Goal: Task Accomplishment & Management: Use online tool/utility

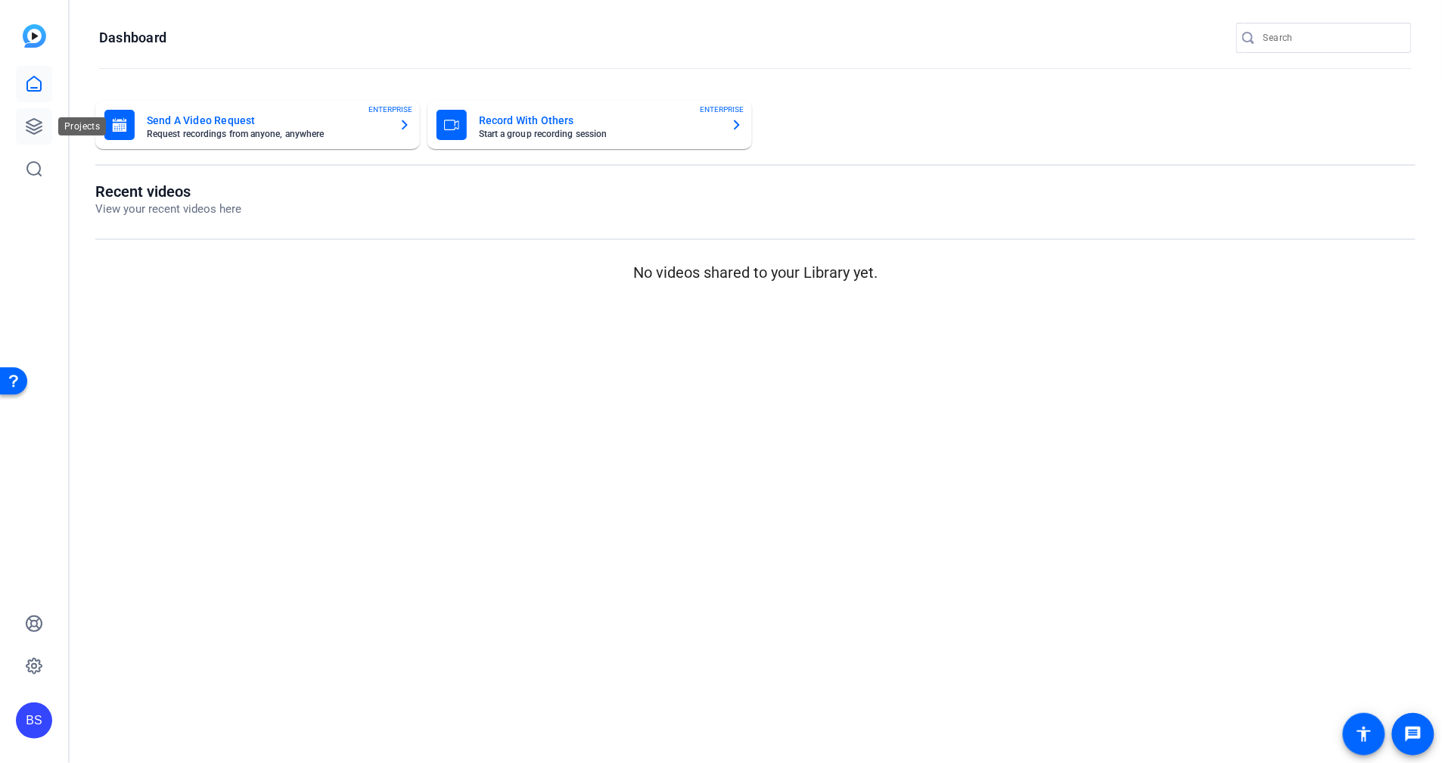
click at [40, 132] on icon at bounding box center [34, 126] width 18 height 18
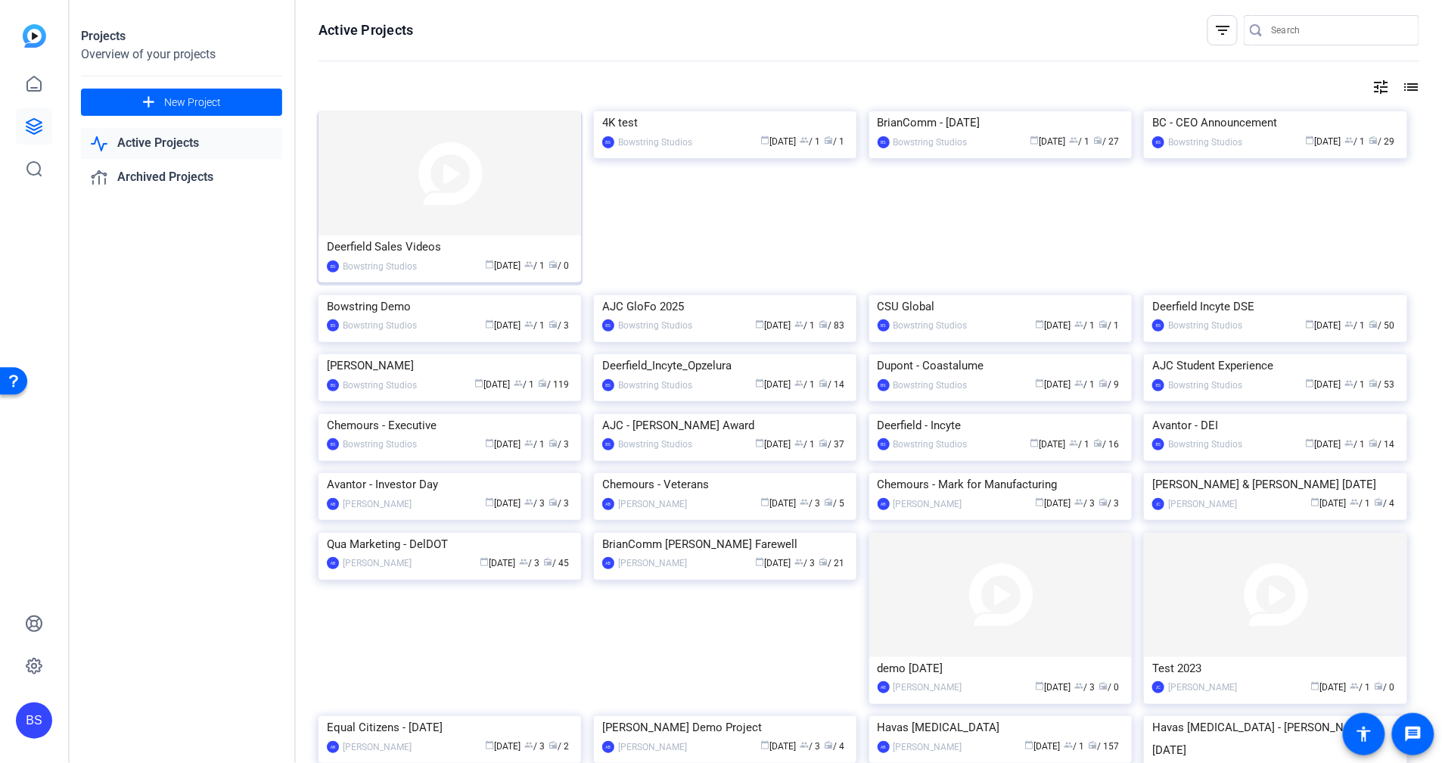
click at [401, 246] on div "Deerfield Sales Videos" at bounding box center [450, 246] width 246 height 23
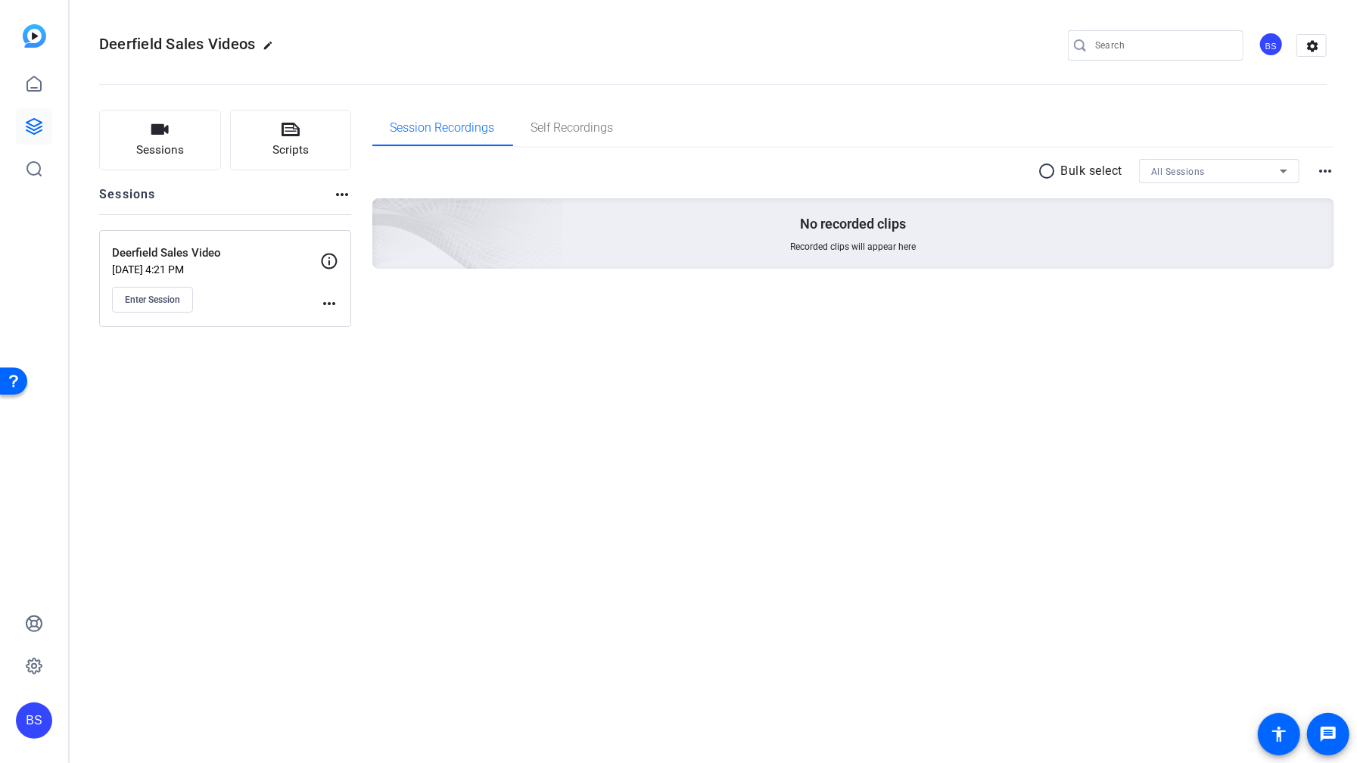
click at [329, 297] on mat-icon "more_horiz" at bounding box center [329, 303] width 18 height 18
click at [345, 322] on span "Edit Session" at bounding box center [366, 325] width 69 height 18
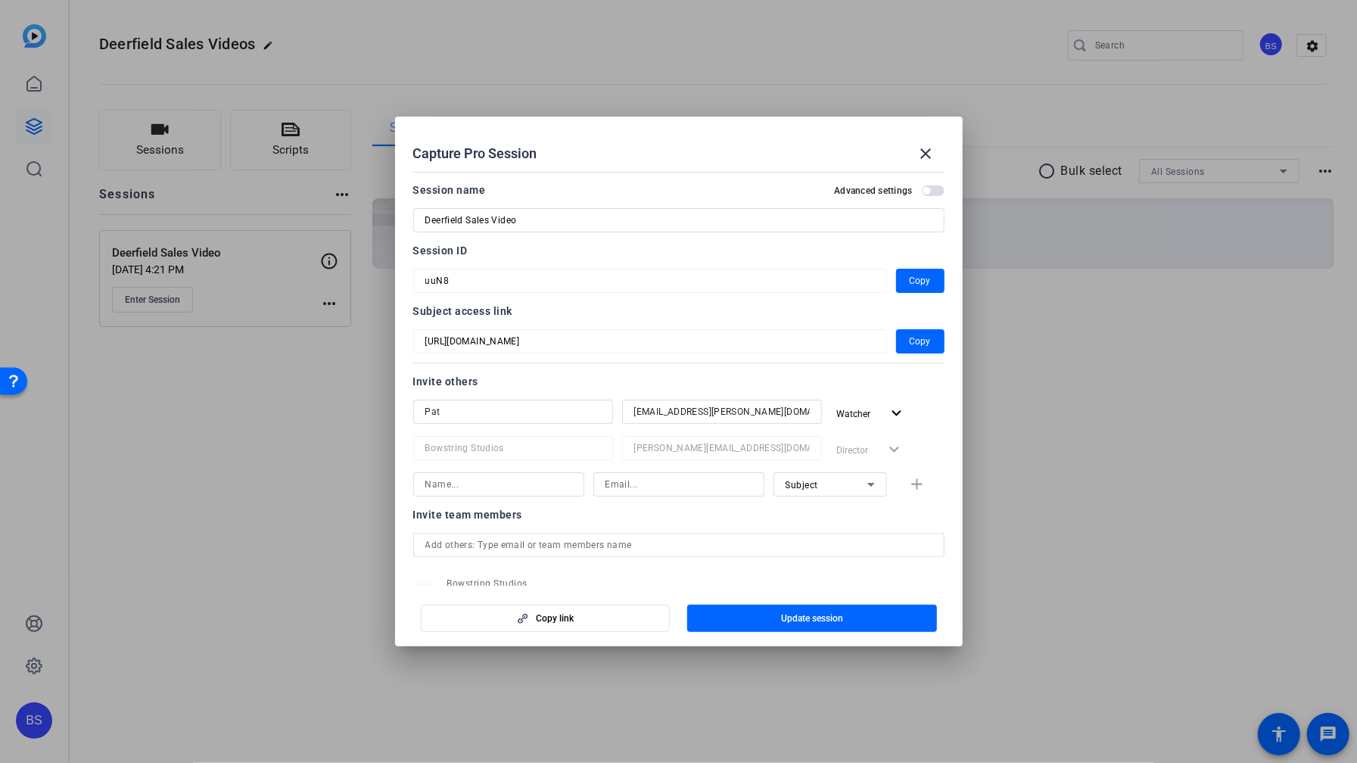
click at [543, 412] on input "Pat" at bounding box center [513, 412] width 176 height 18
click at [925, 148] on mat-icon "close" at bounding box center [926, 154] width 18 height 18
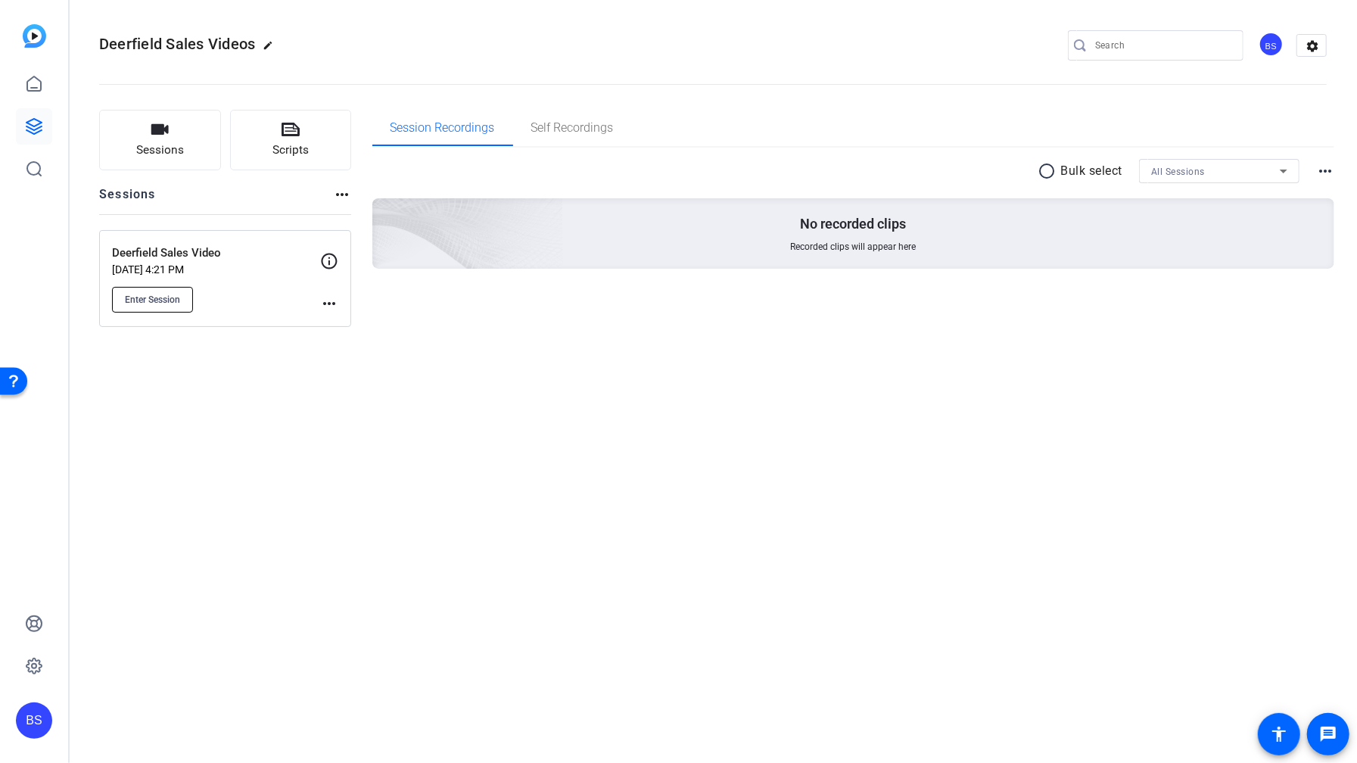
click at [148, 303] on span "Enter Session" at bounding box center [152, 300] width 55 height 12
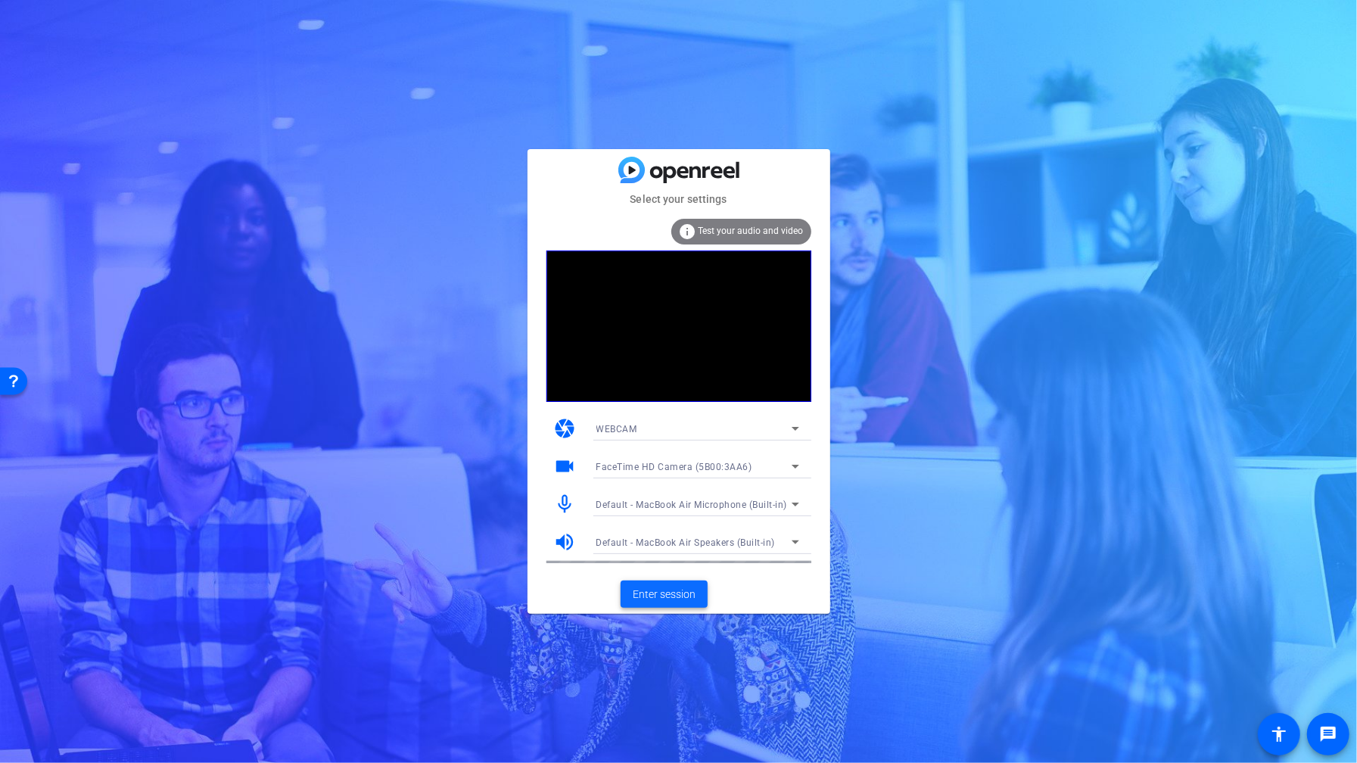
click at [674, 591] on span "Enter session" at bounding box center [664, 594] width 63 height 16
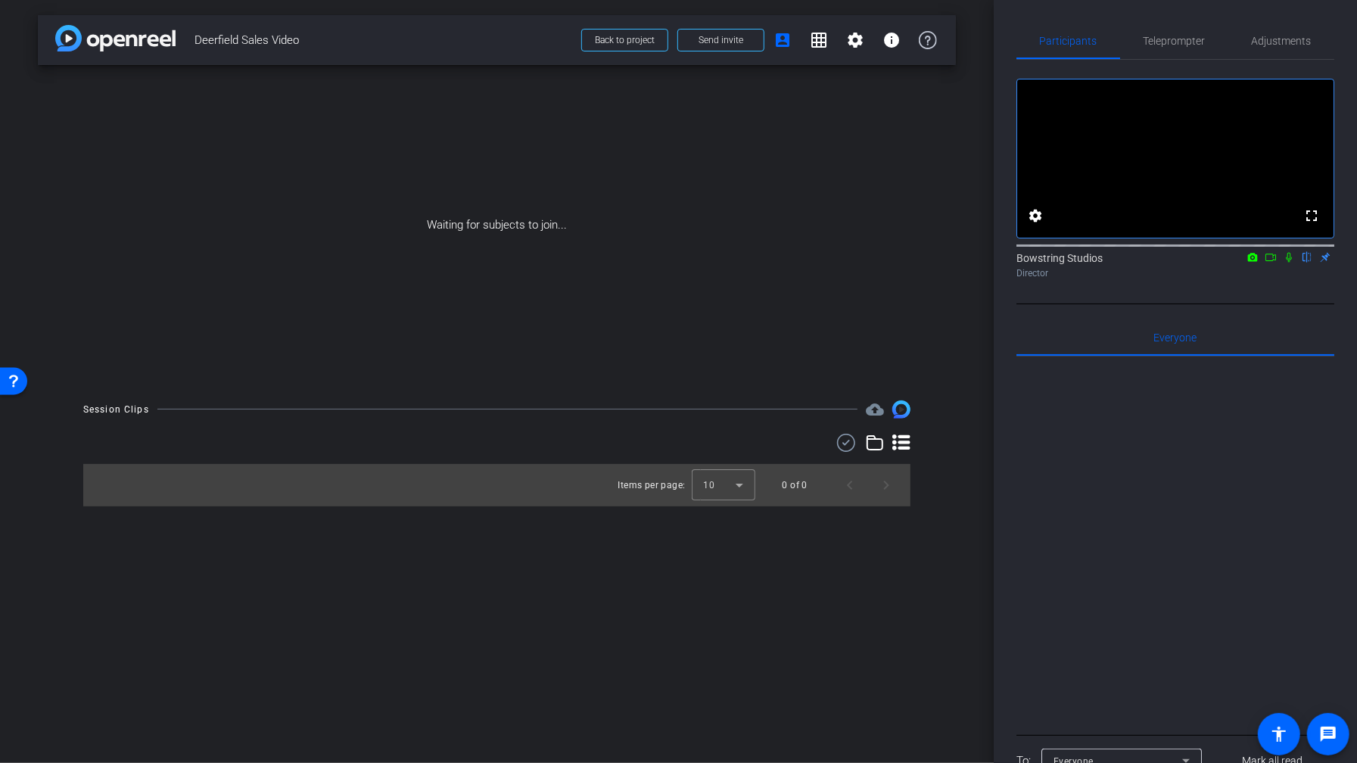
click at [1255, 261] on icon at bounding box center [1253, 257] width 10 height 8
click at [1292, 276] on div at bounding box center [678, 381] width 1357 height 763
click at [1286, 263] on icon at bounding box center [1289, 258] width 6 height 10
click at [1258, 263] on icon at bounding box center [1252, 257] width 12 height 11
click at [1272, 276] on div at bounding box center [678, 381] width 1357 height 763
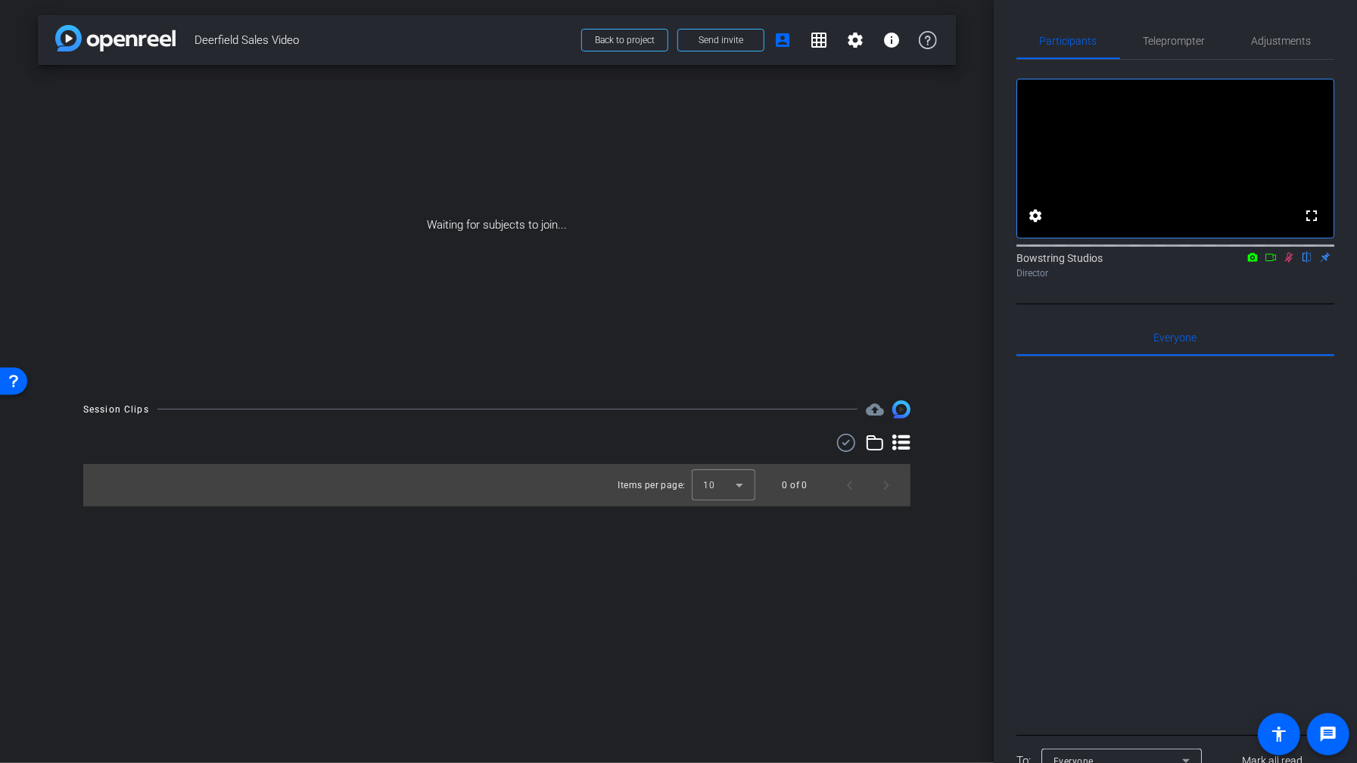
click at [1270, 263] on icon at bounding box center [1270, 257] width 12 height 11
click at [720, 40] on span "Send invite" at bounding box center [720, 40] width 45 height 12
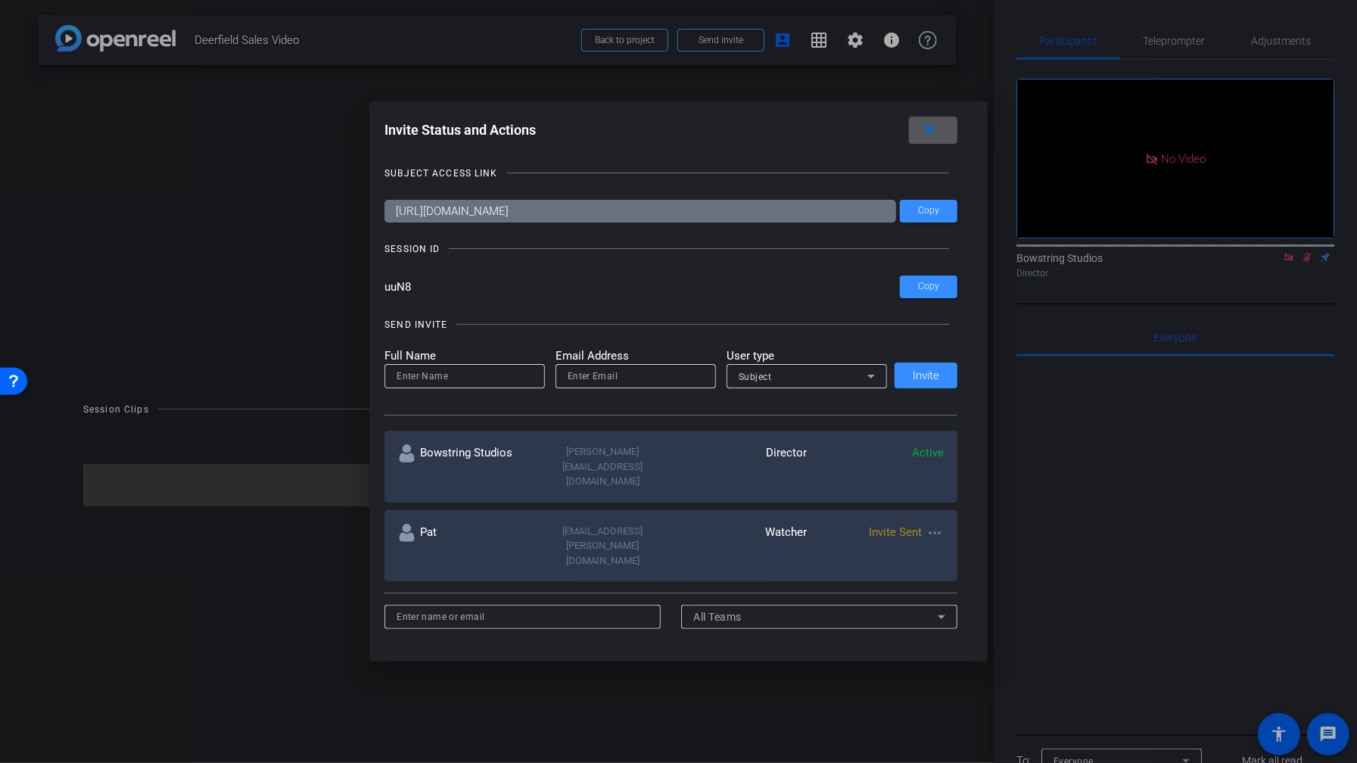
click at [938, 524] on mat-icon "more_horiz" at bounding box center [934, 533] width 18 height 18
click at [953, 547] on span "Re-Send Invite" at bounding box center [995, 549] width 114 height 18
click at [931, 131] on mat-icon "close" at bounding box center [929, 130] width 19 height 19
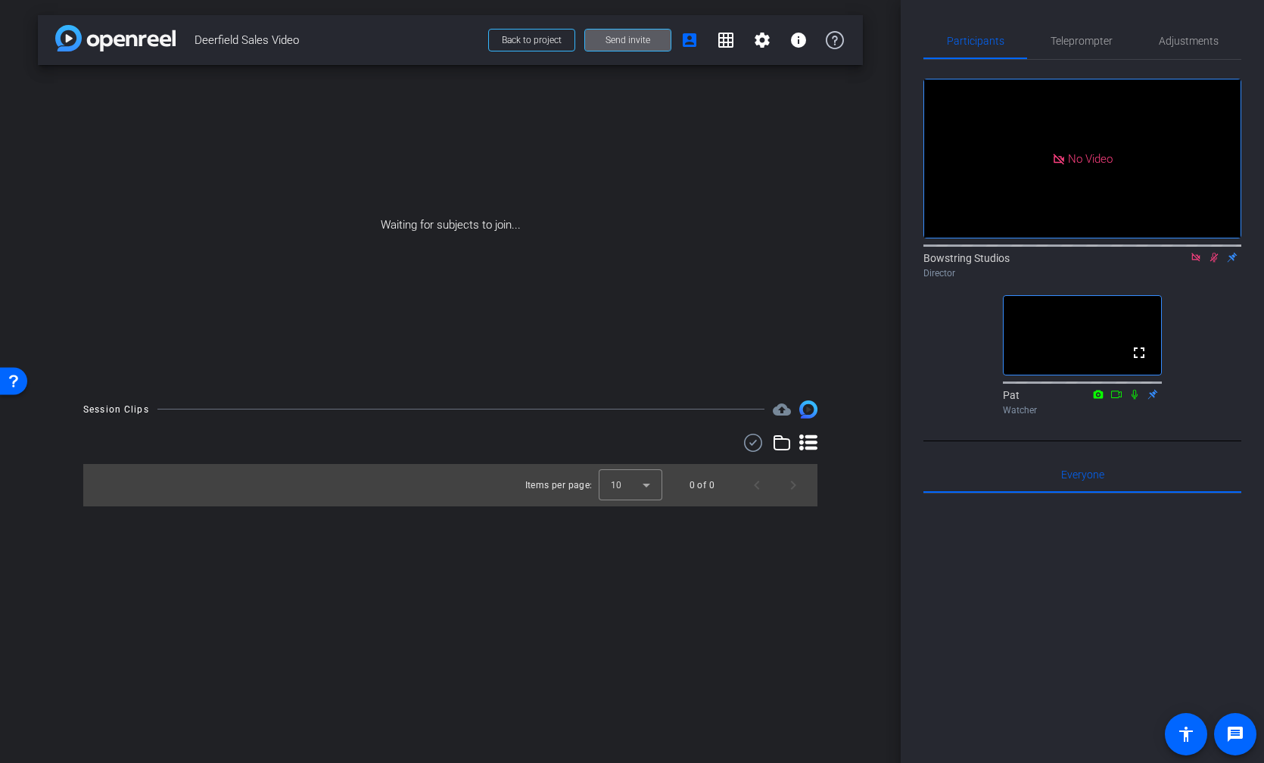
click at [1196, 263] on icon at bounding box center [1196, 257] width 12 height 11
click at [1197, 263] on icon at bounding box center [1196, 257] width 12 height 11
click at [1196, 263] on icon at bounding box center [1196, 258] width 6 height 10
click at [1179, 263] on icon at bounding box center [1177, 257] width 12 height 11
click at [1135, 399] on icon at bounding box center [1134, 394] width 6 height 10
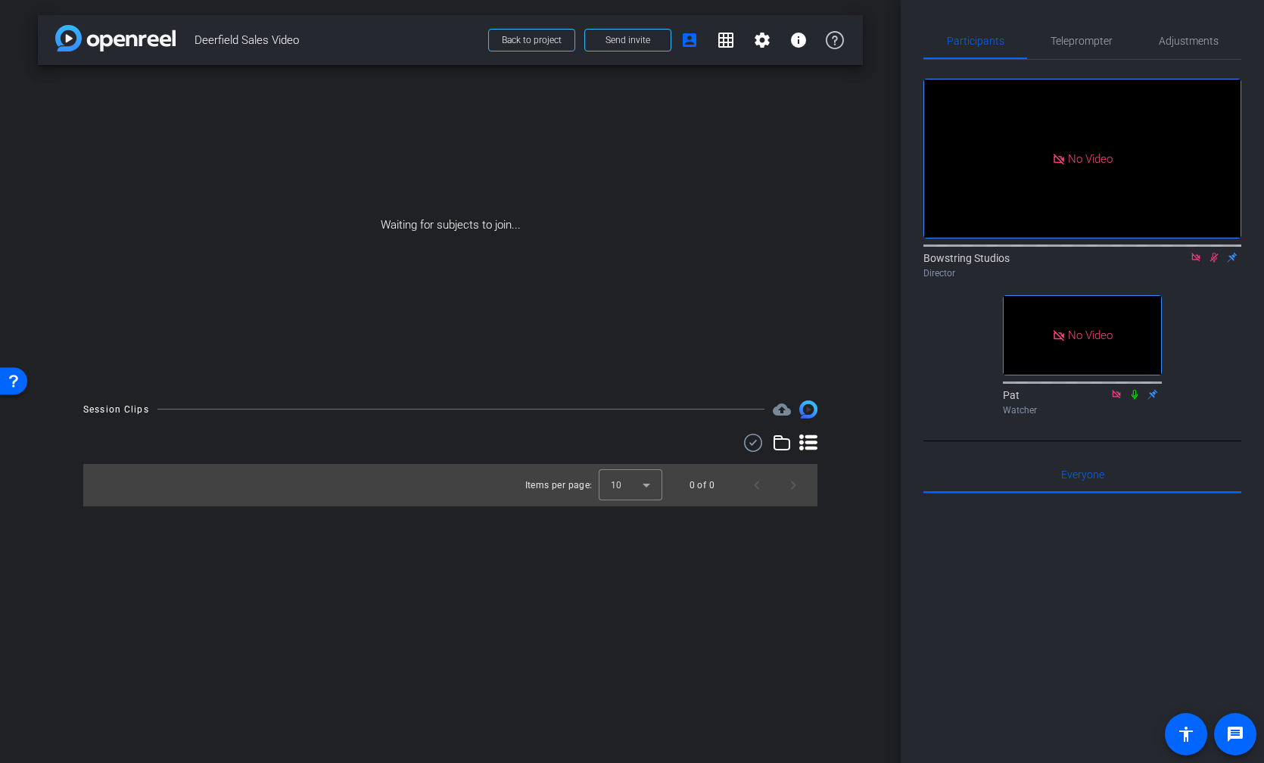
click at [1214, 263] on icon at bounding box center [1214, 258] width 8 height 10
click at [1200, 263] on icon at bounding box center [1196, 257] width 12 height 11
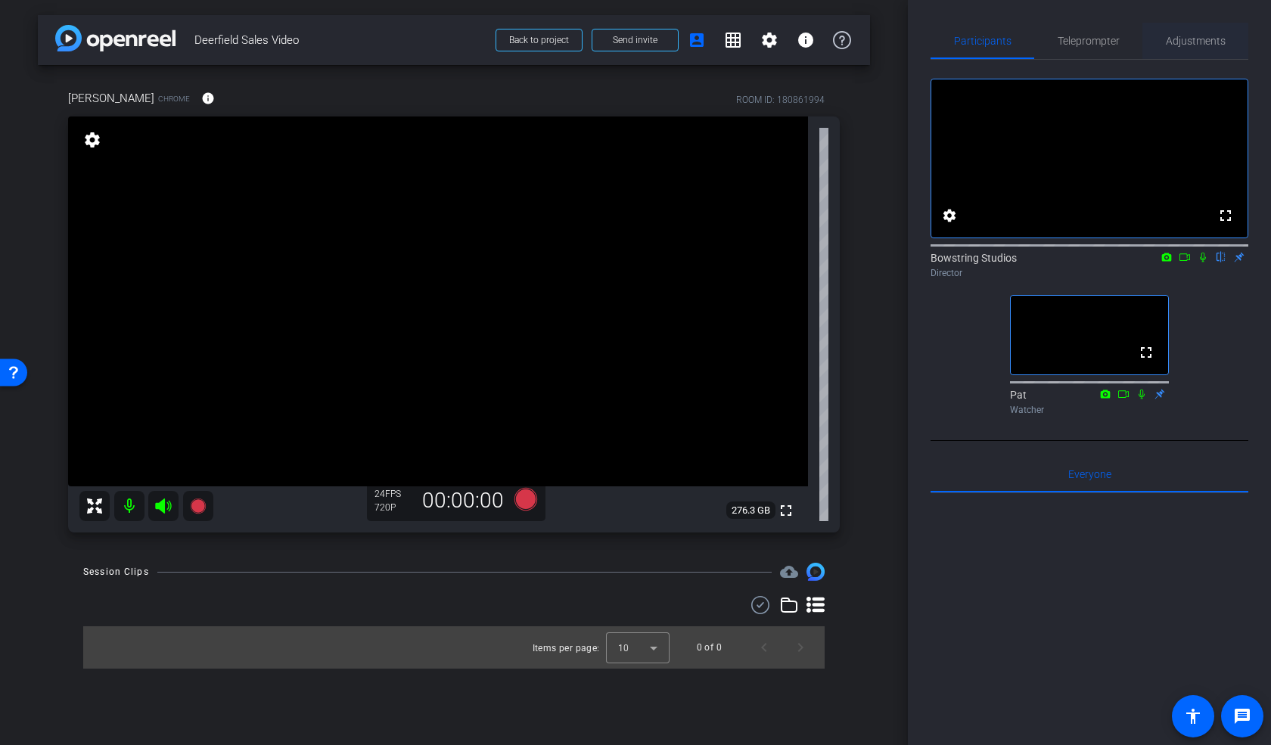
click at [1188, 44] on span "Adjustments" at bounding box center [1196, 41] width 60 height 11
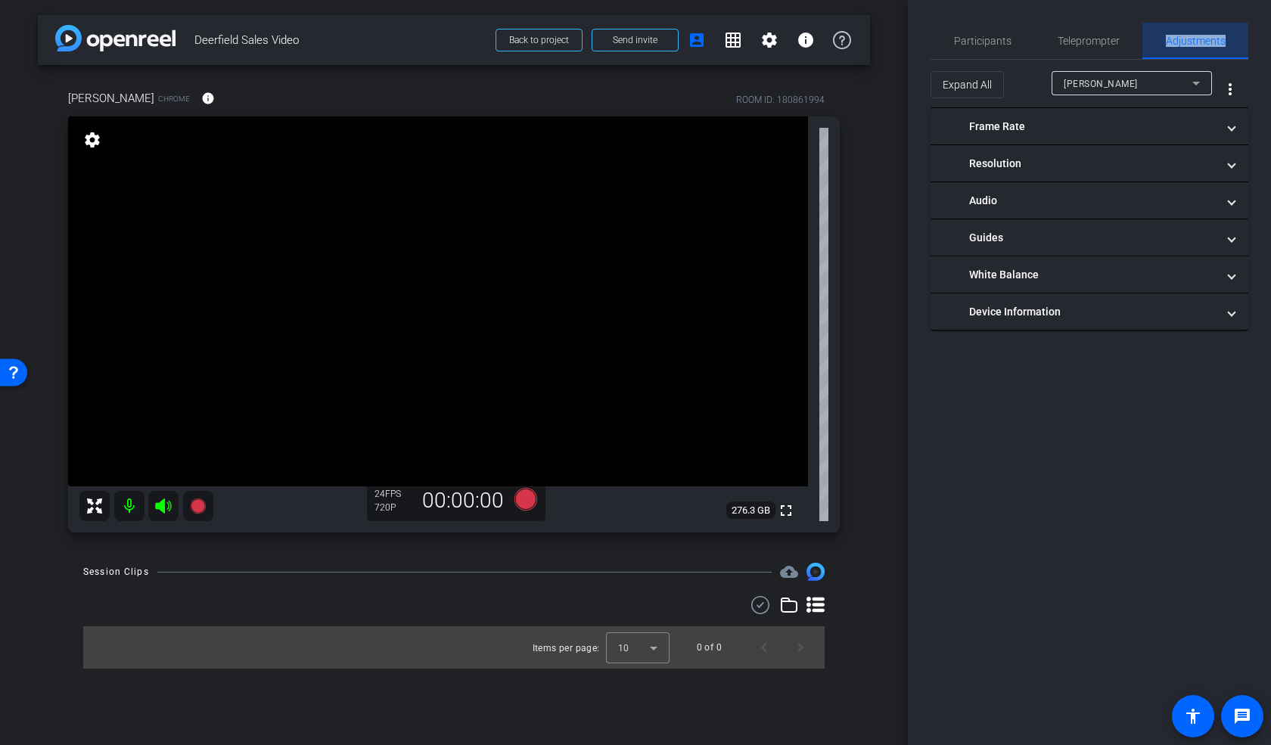
click at [1188, 44] on span "Adjustments" at bounding box center [1196, 41] width 60 height 11
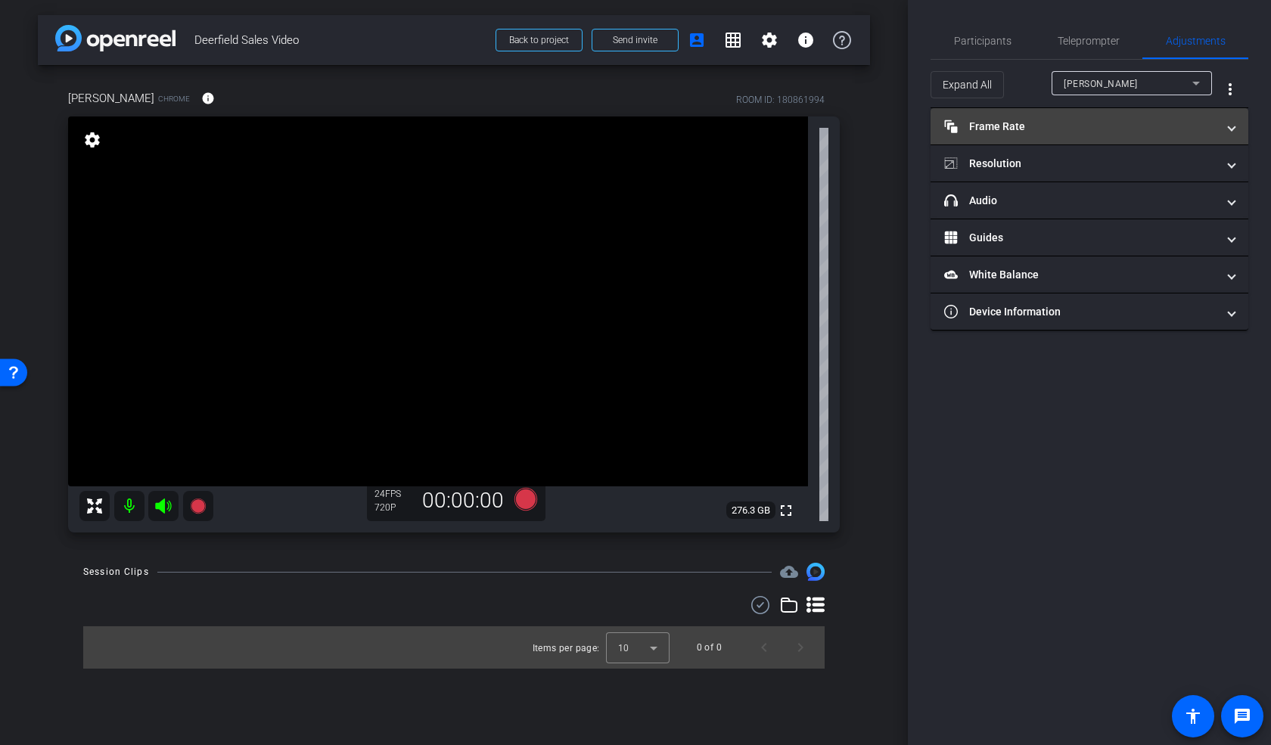
click at [1025, 126] on mat-panel-title "Frame Rate Frame Rate" at bounding box center [1080, 127] width 272 height 16
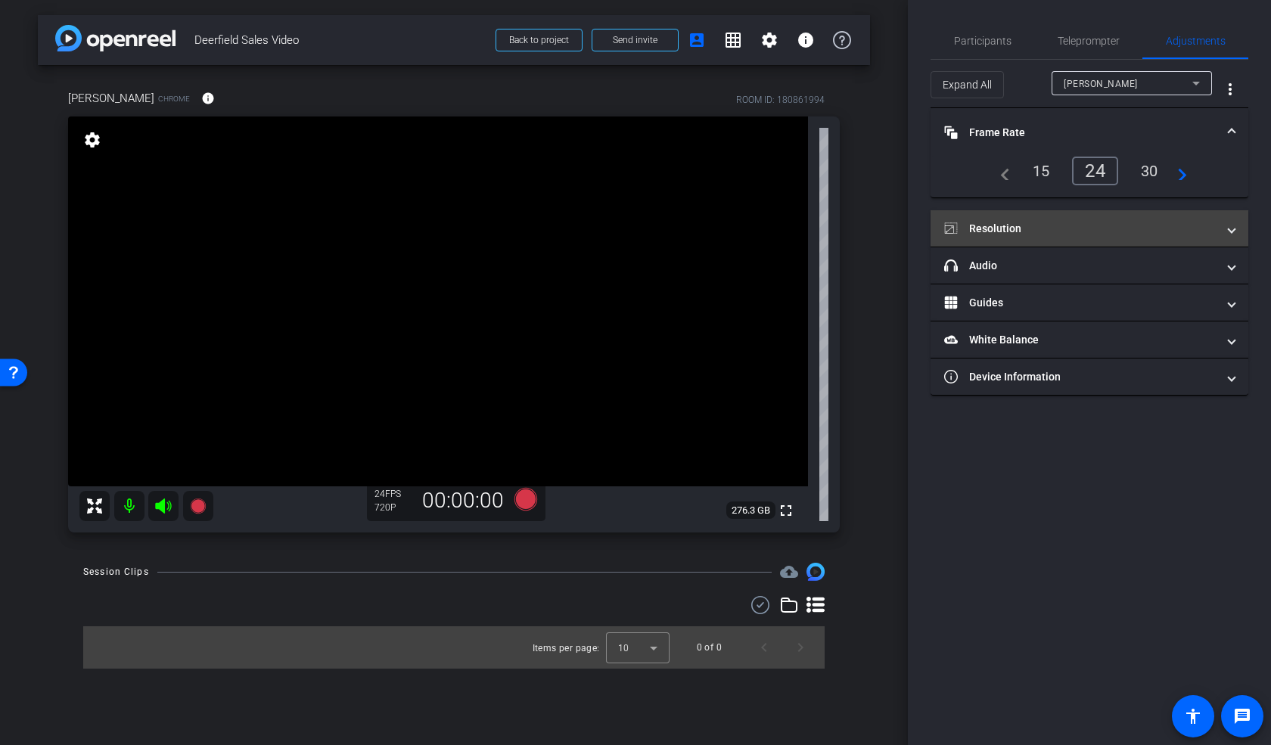
click at [1016, 227] on mat-panel-title "Resolution" at bounding box center [1080, 229] width 272 height 16
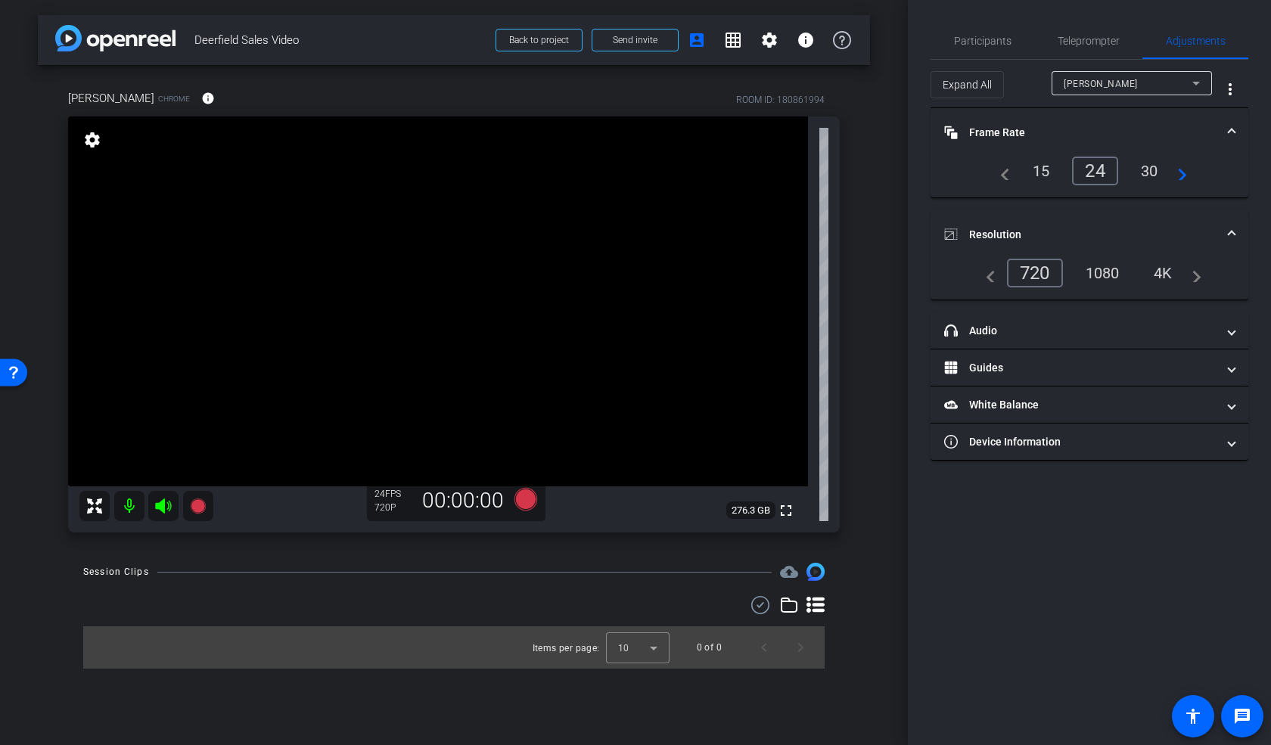
click at [1102, 269] on div "1080" at bounding box center [1102, 273] width 57 height 26
click at [1164, 272] on div "4K" at bounding box center [1164, 273] width 42 height 26
click at [464, 319] on video at bounding box center [438, 302] width 740 height 370
click at [994, 44] on span "Participants" at bounding box center [983, 41] width 58 height 11
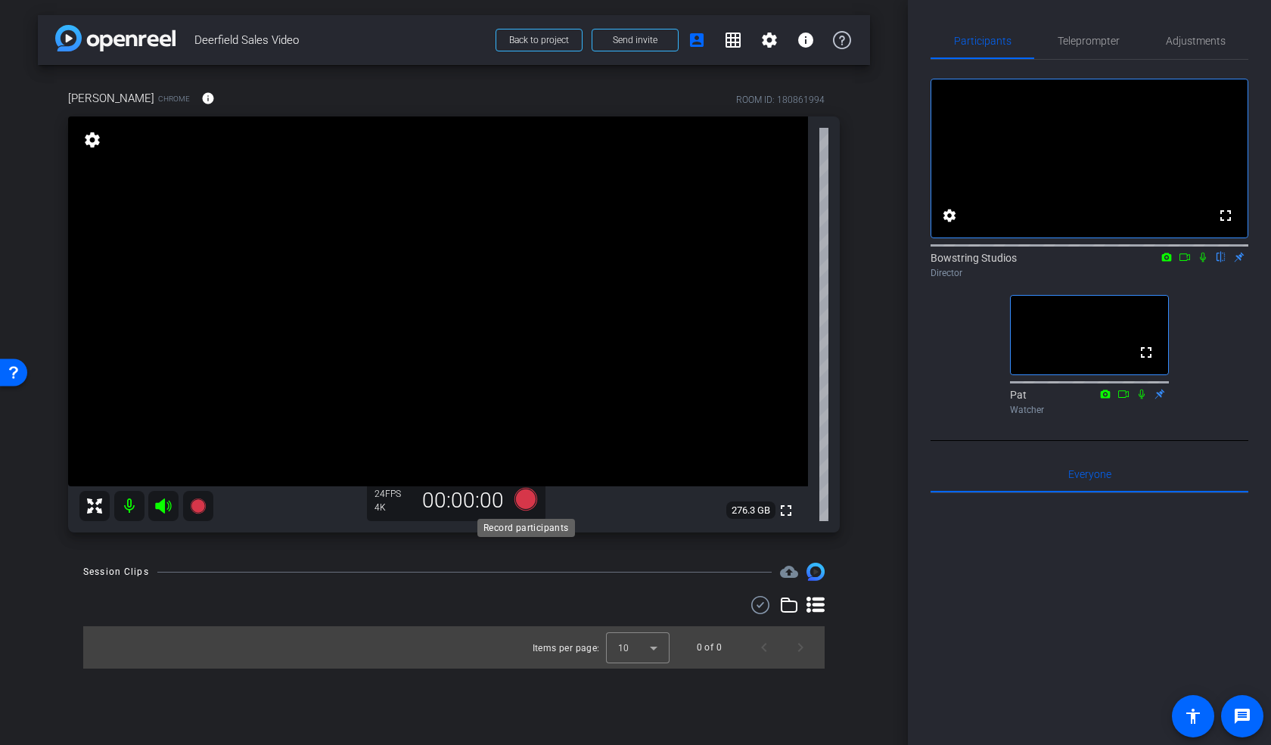
click at [527, 499] on icon at bounding box center [526, 499] width 23 height 23
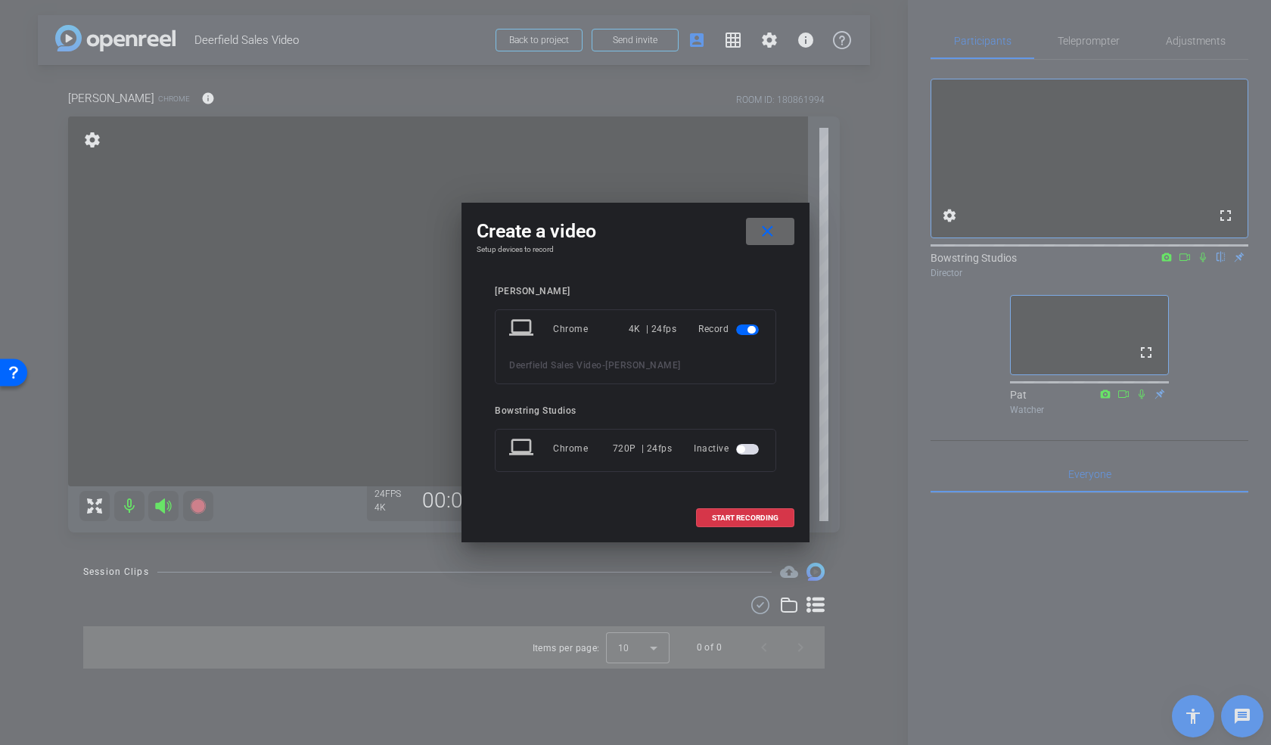
click at [765, 235] on mat-icon "close" at bounding box center [767, 231] width 19 height 19
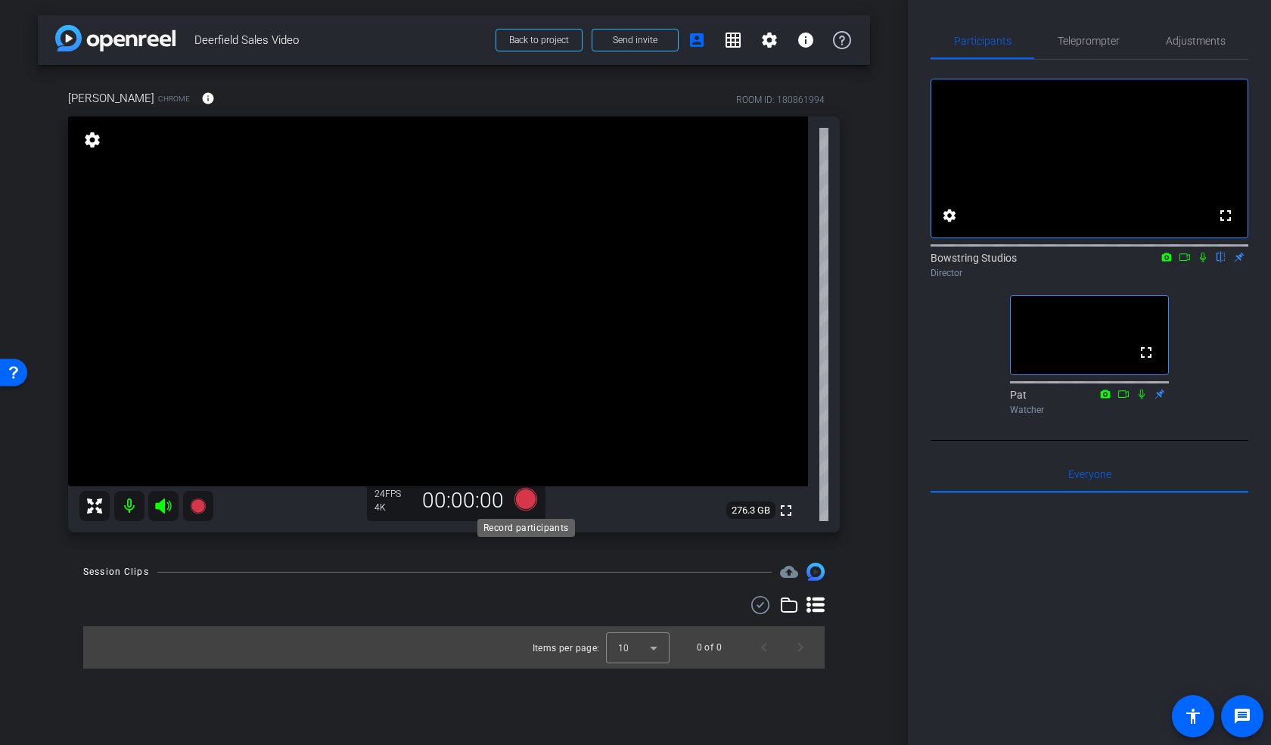
click at [527, 504] on icon at bounding box center [526, 499] width 23 height 23
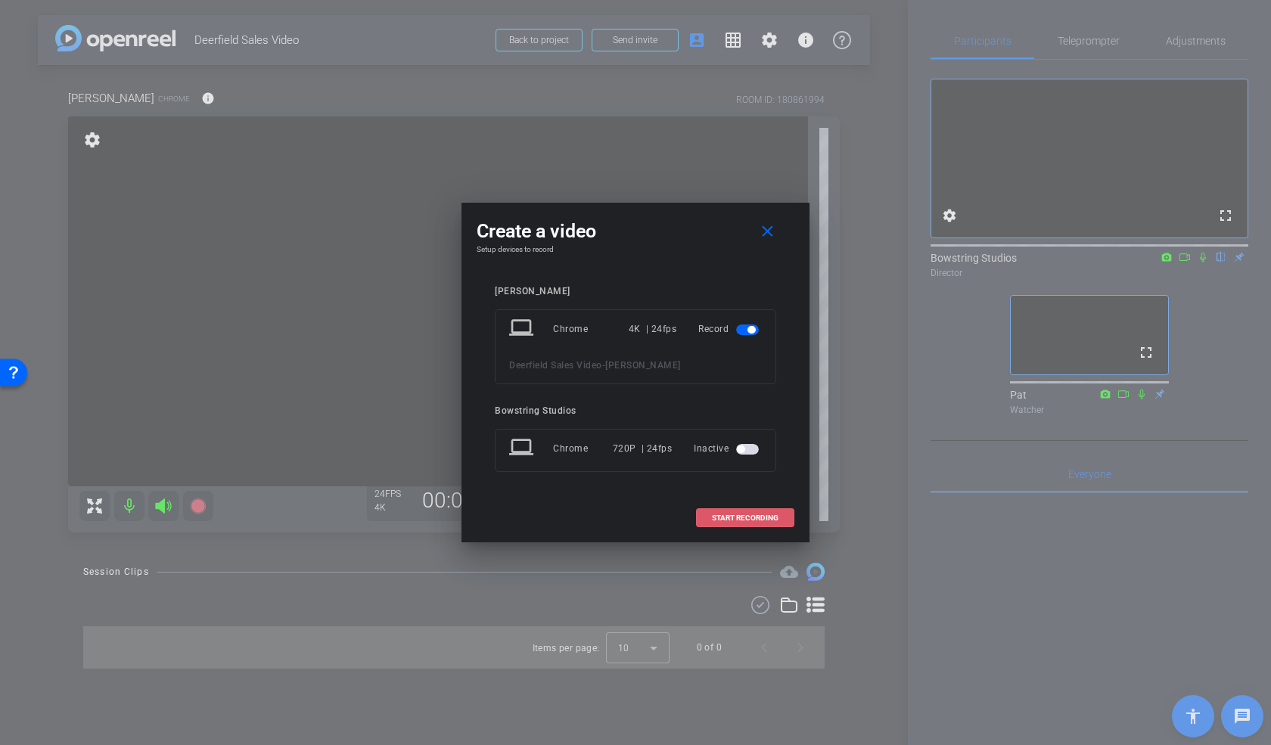
click at [751, 516] on span "START RECORDING" at bounding box center [745, 519] width 67 height 8
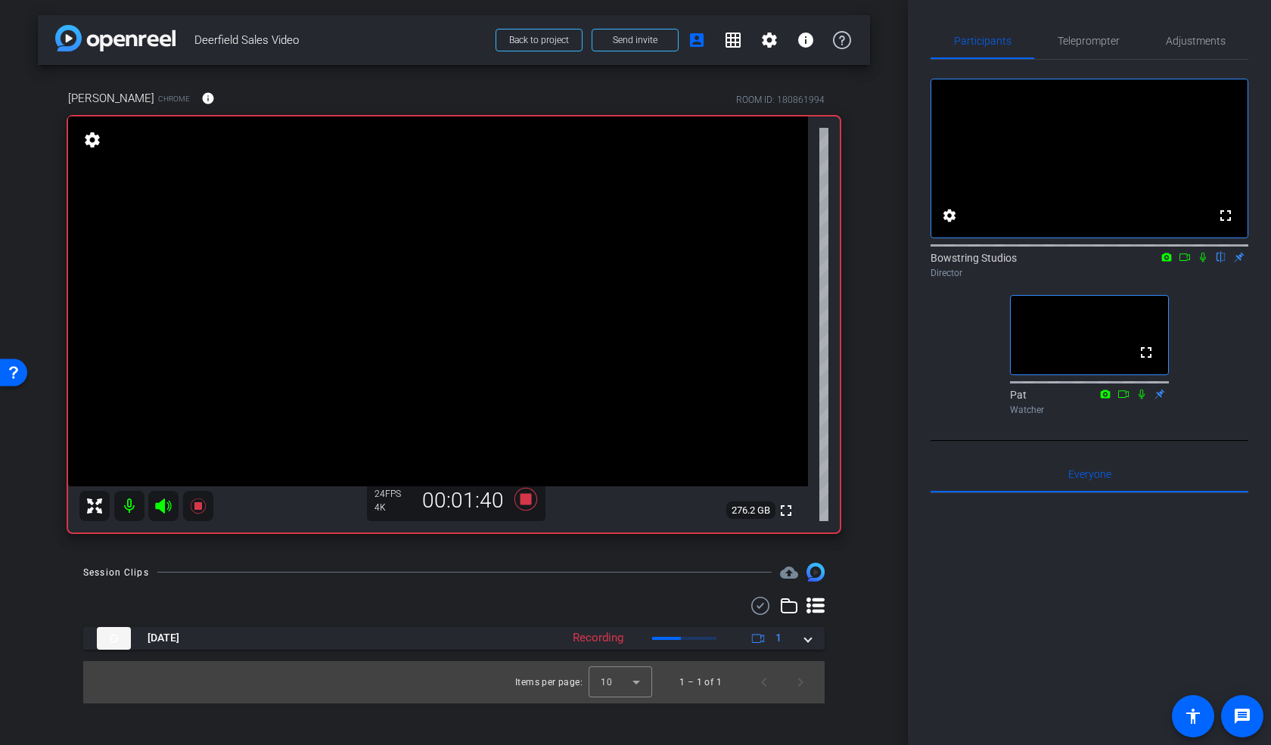
click at [484, 344] on video at bounding box center [438, 302] width 740 height 370
click at [523, 502] on icon at bounding box center [526, 499] width 23 height 23
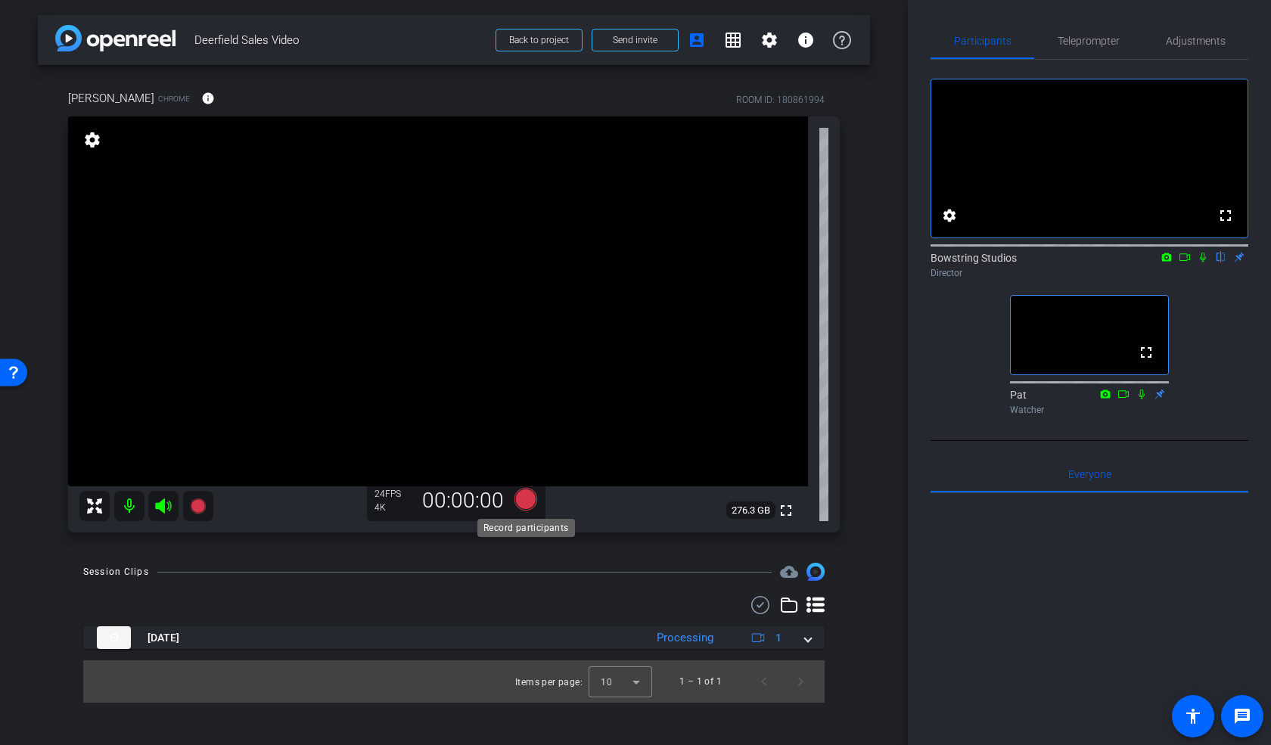
click at [529, 502] on icon at bounding box center [526, 499] width 23 height 23
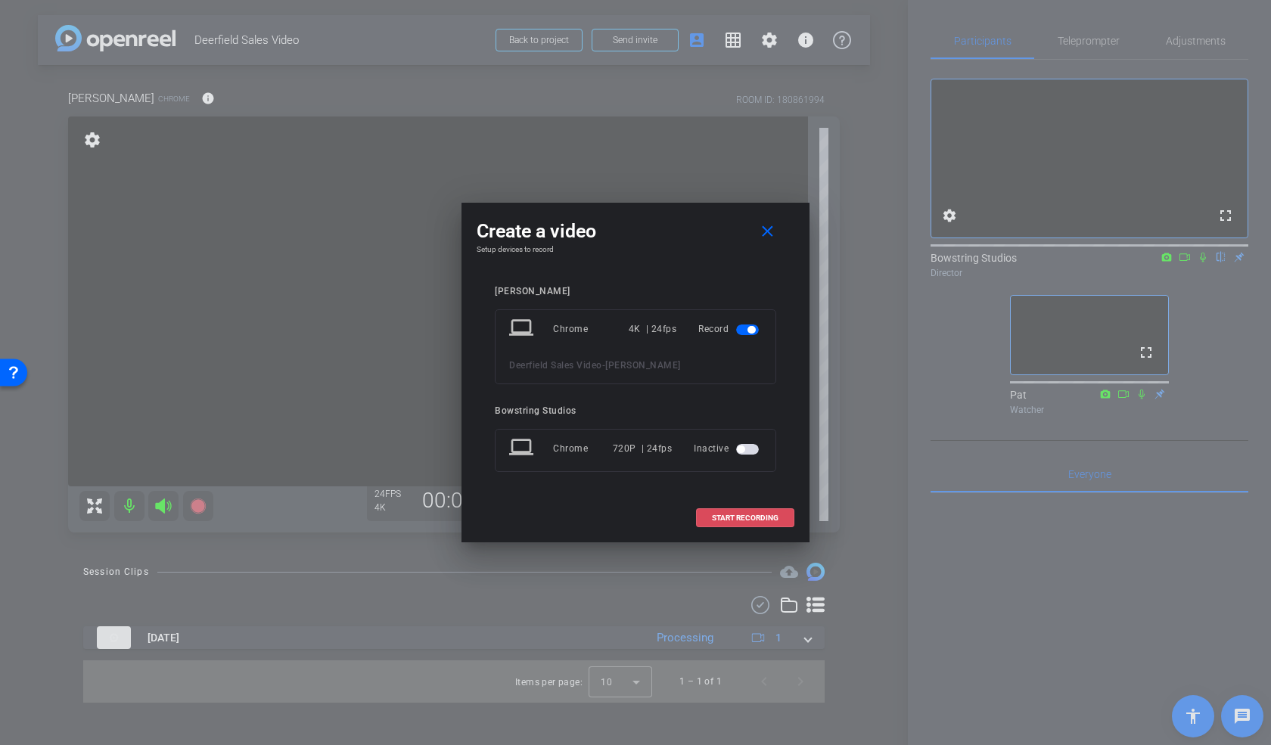
click at [742, 518] on span "START RECORDING" at bounding box center [745, 519] width 67 height 8
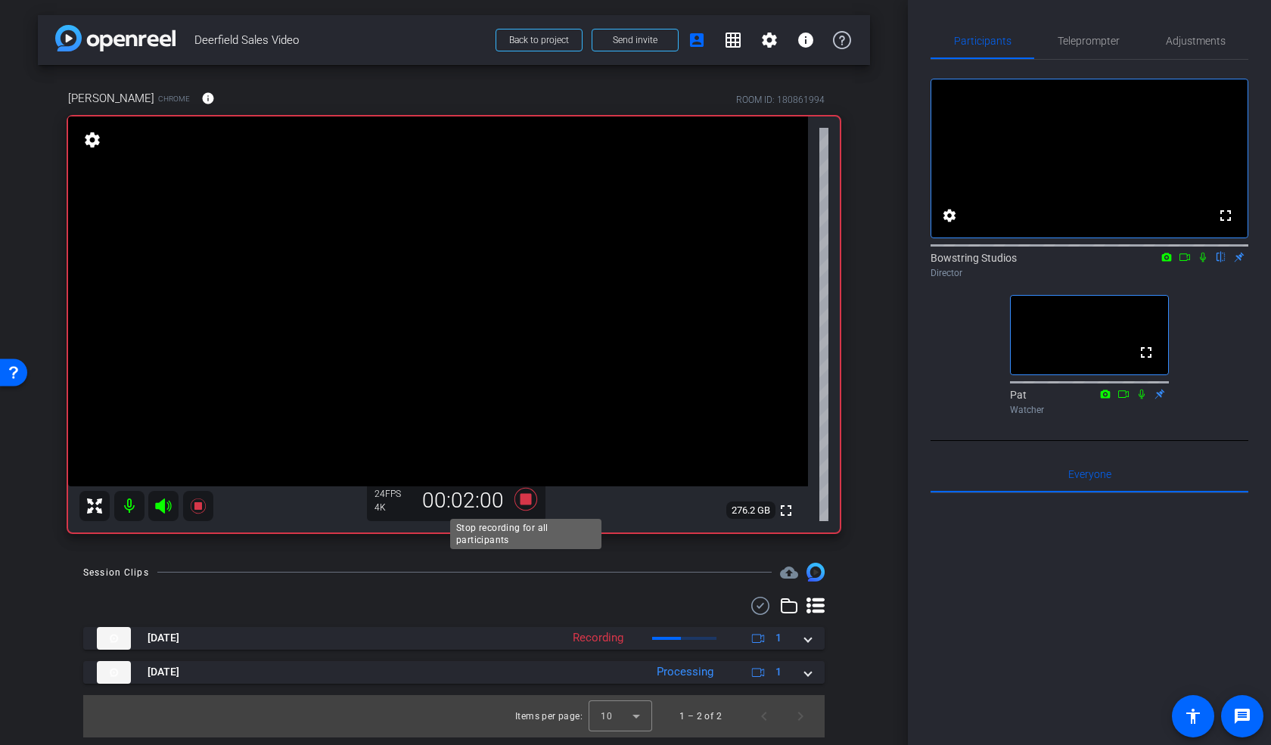
click at [527, 499] on icon at bounding box center [526, 499] width 23 height 23
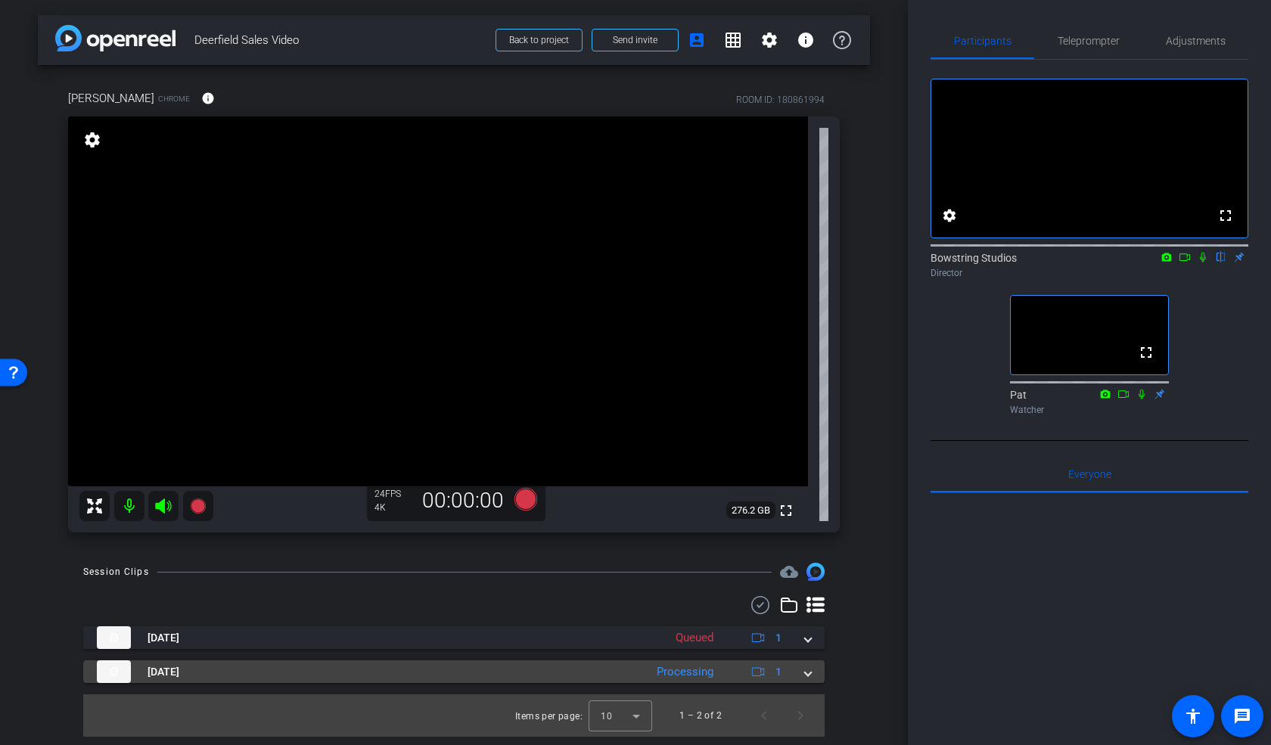
click at [805, 671] on span at bounding box center [808, 672] width 6 height 16
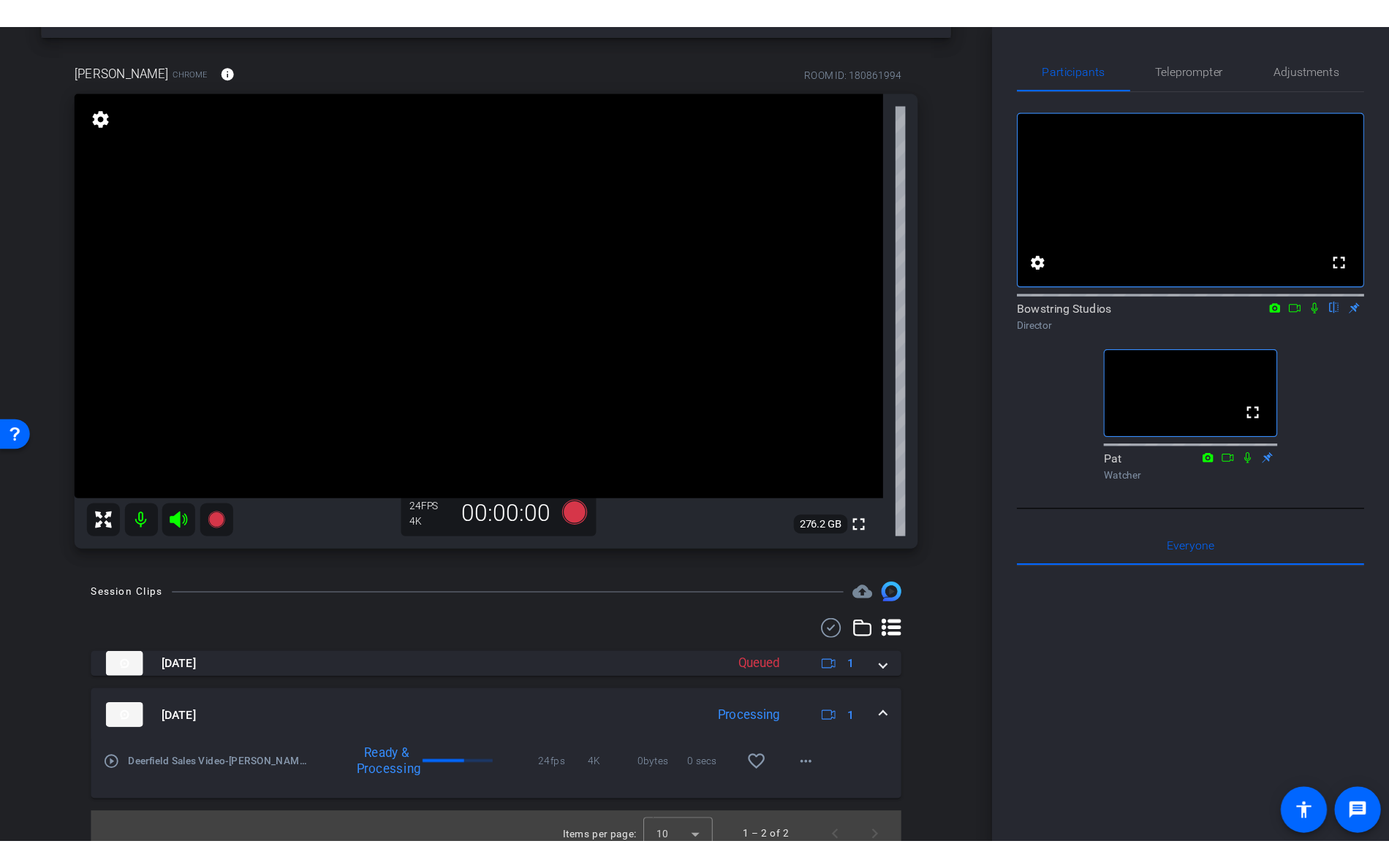
scroll to position [67, 0]
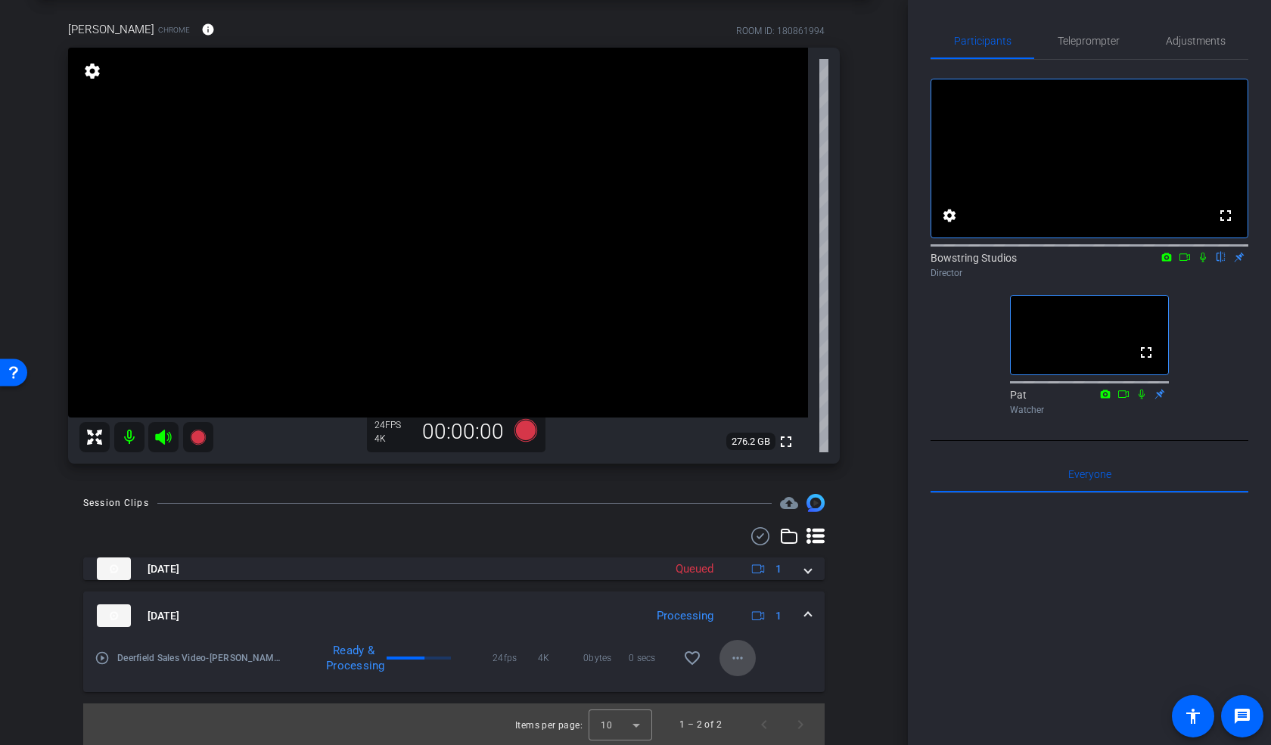
click at [733, 659] on mat-icon "more_horiz" at bounding box center [738, 658] width 18 height 18
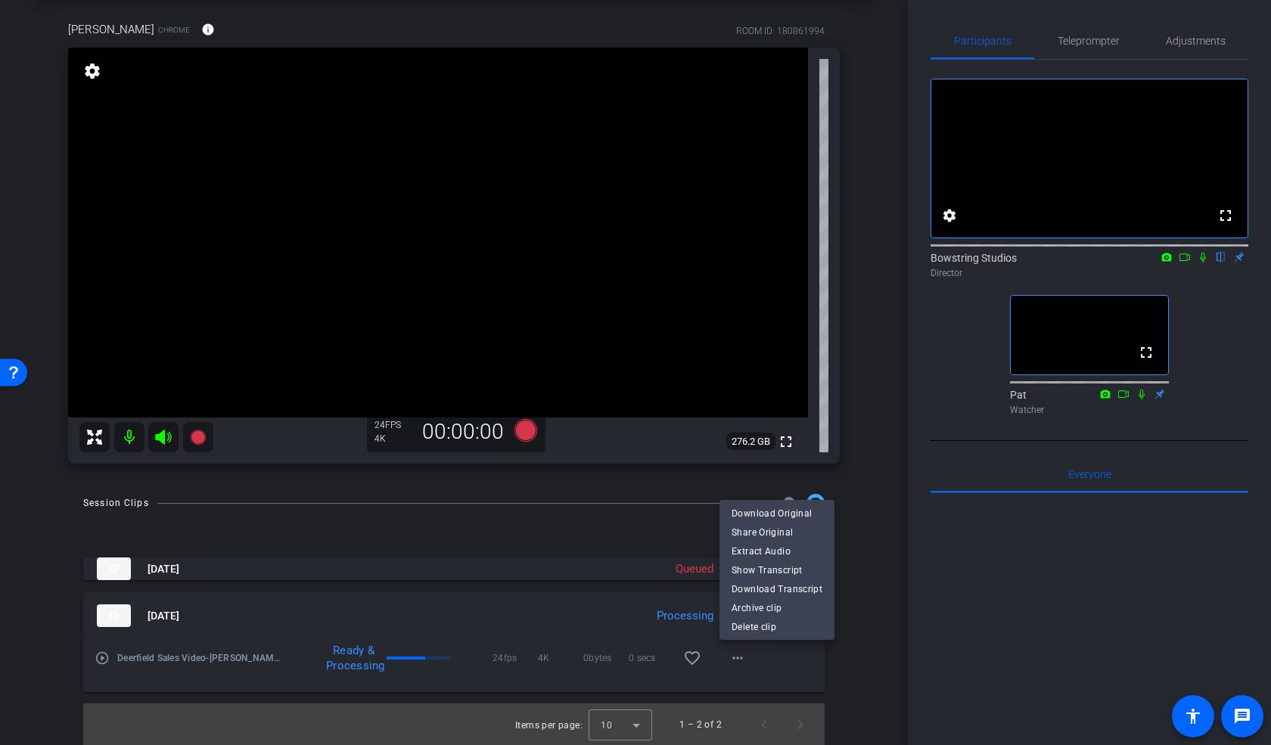
click at [877, 631] on div at bounding box center [635, 372] width 1271 height 745
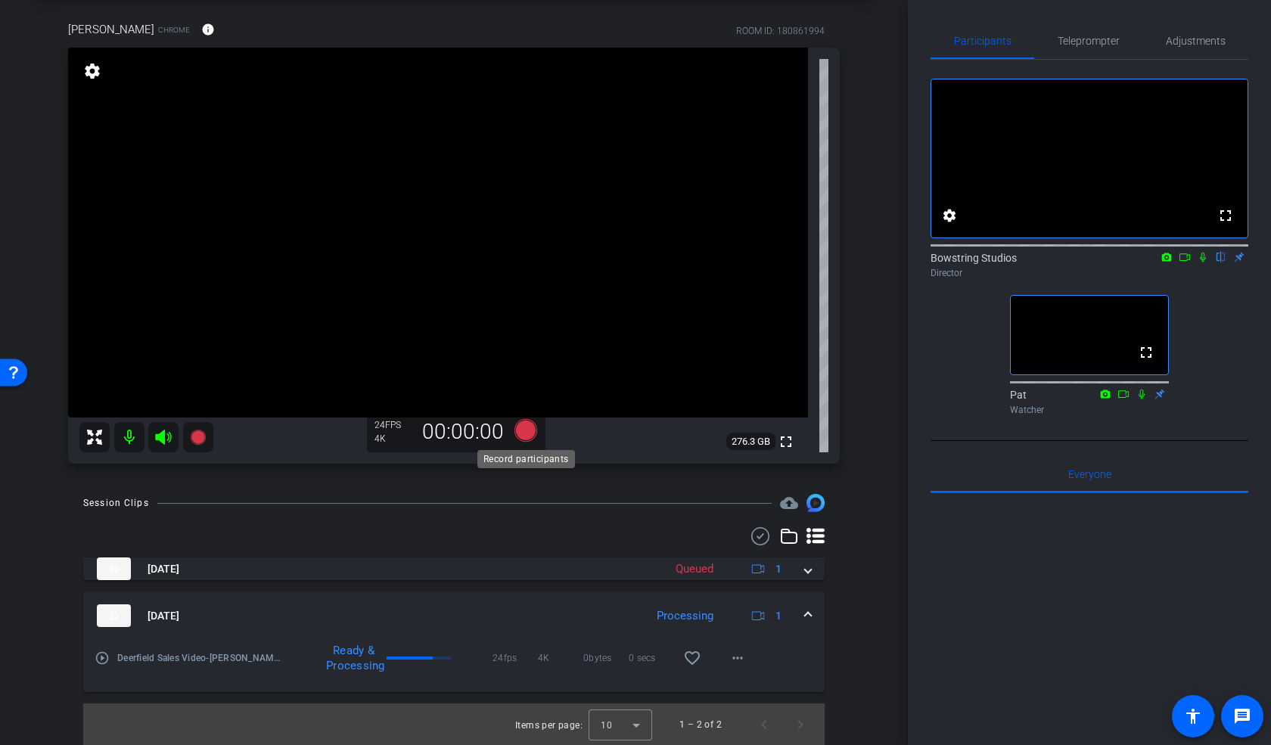
click at [523, 429] on icon at bounding box center [526, 430] width 23 height 23
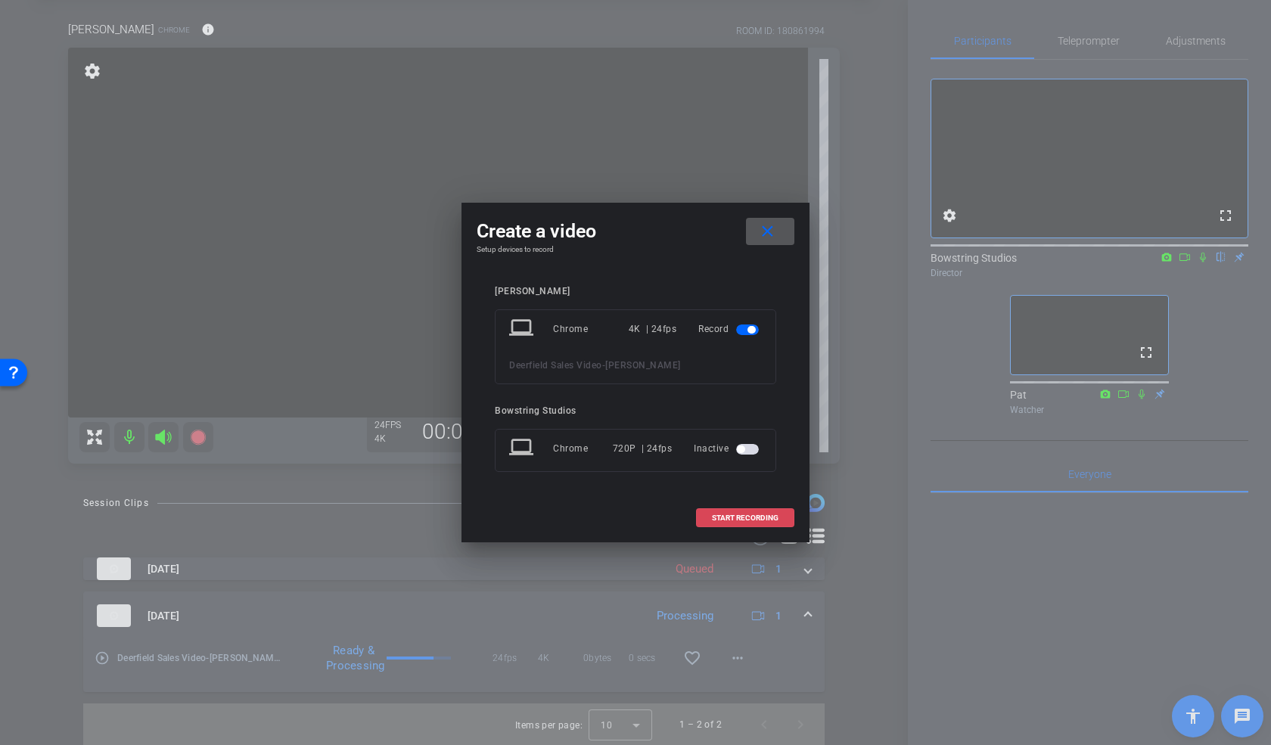
click at [746, 515] on span "START RECORDING" at bounding box center [745, 519] width 67 height 8
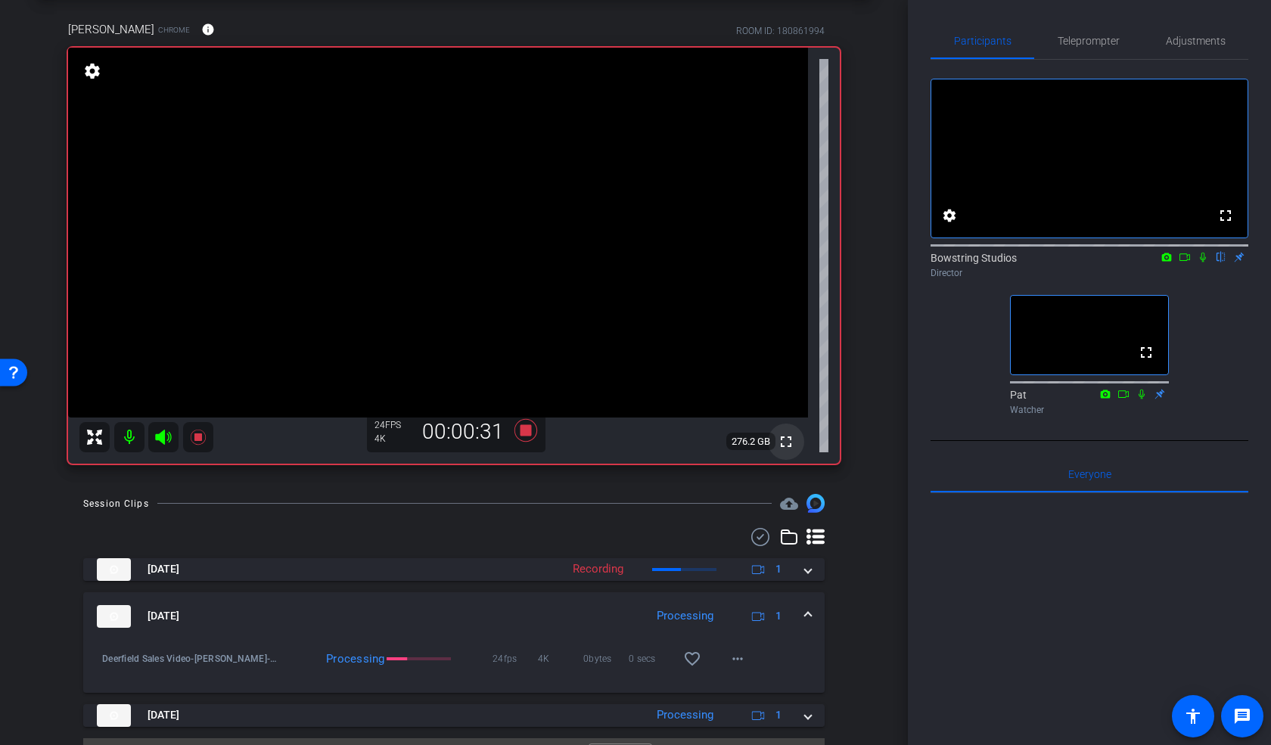
click at [787, 440] on mat-icon "fullscreen" at bounding box center [786, 442] width 18 height 18
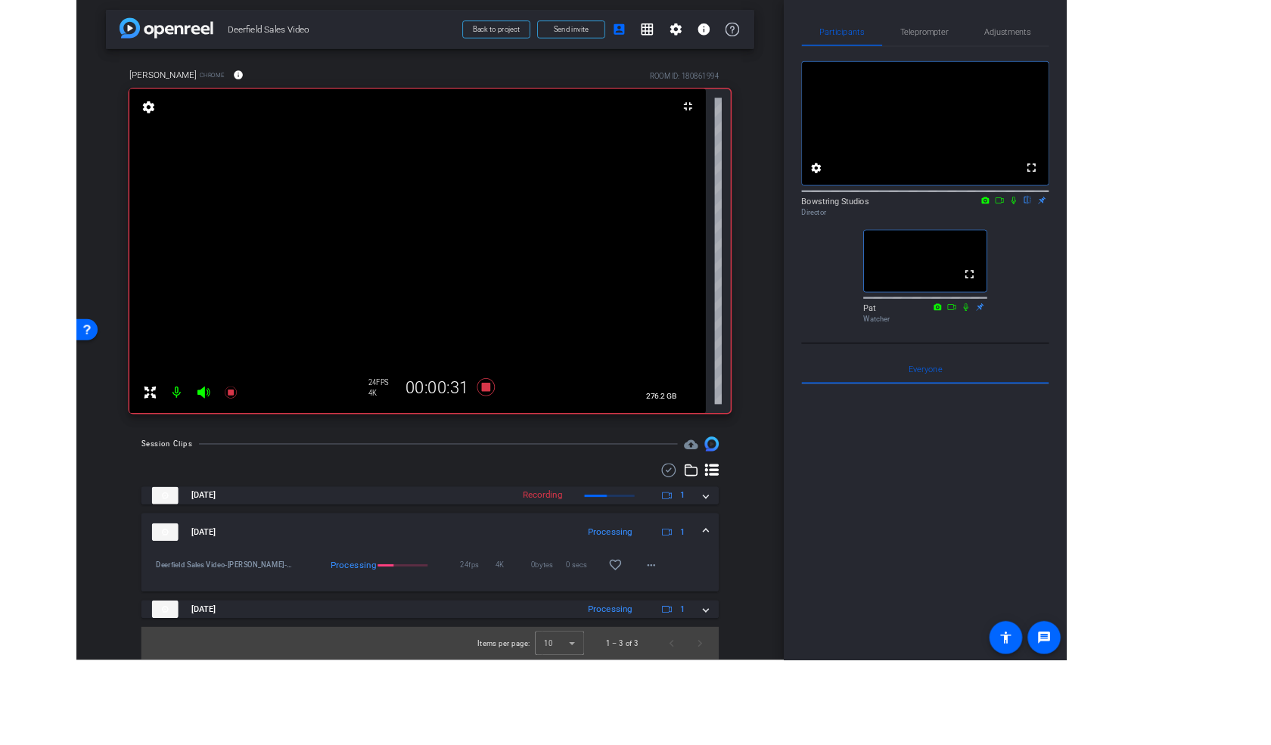
scroll to position [0, 0]
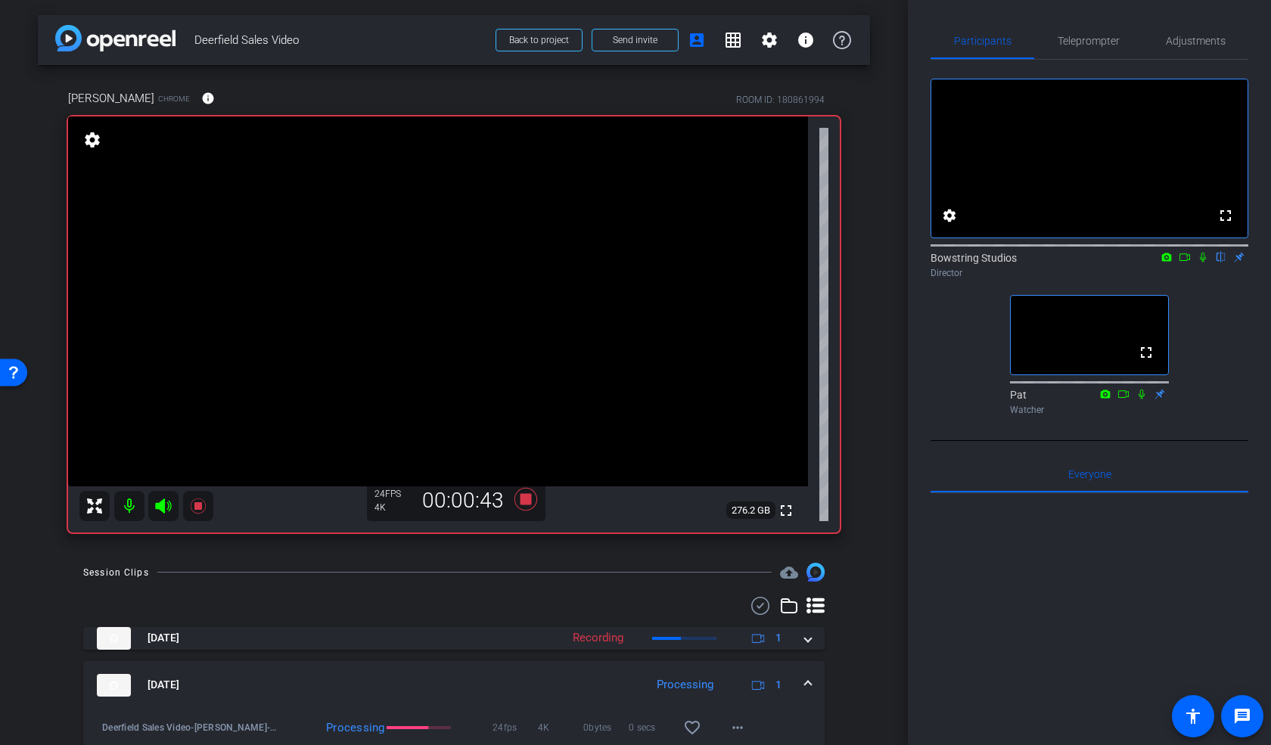
click at [863, 540] on div "Pam Chrome info ROOM ID: 180861994 fullscreen settings 276.2 GB 24 FPS 4K 00:00…" at bounding box center [454, 306] width 832 height 483
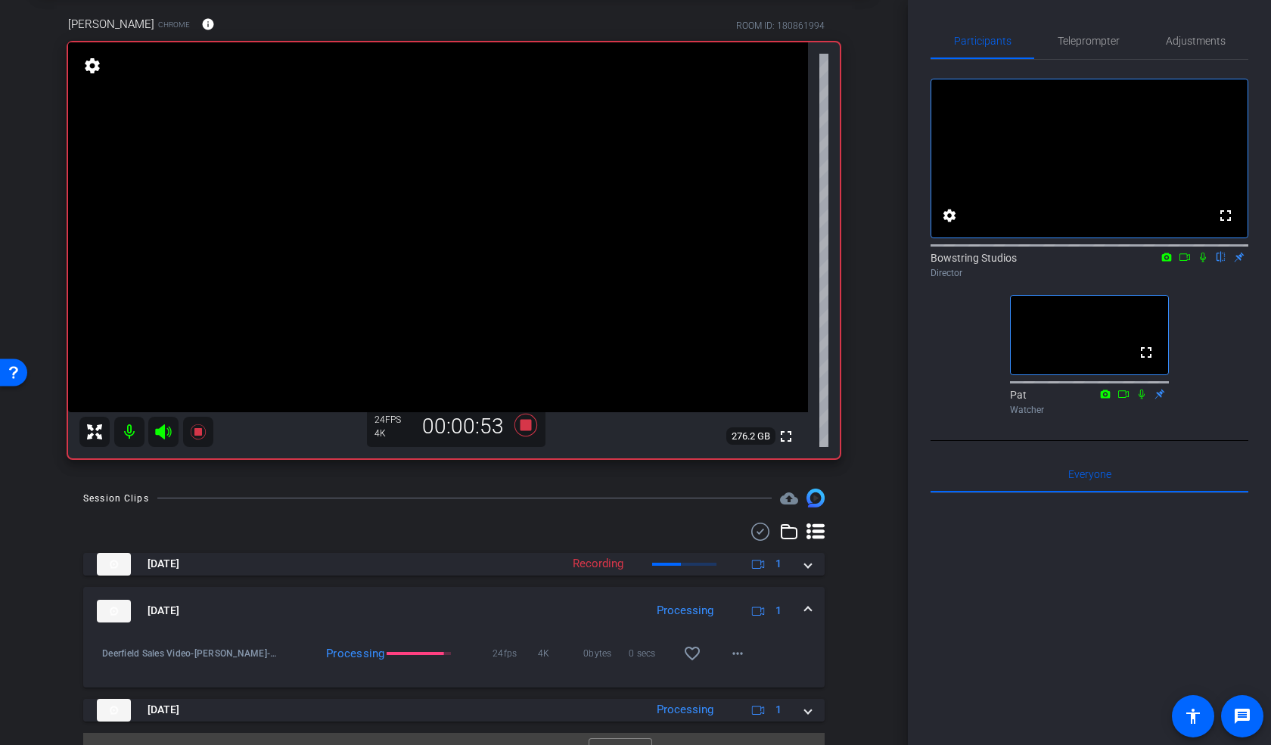
scroll to position [103, 0]
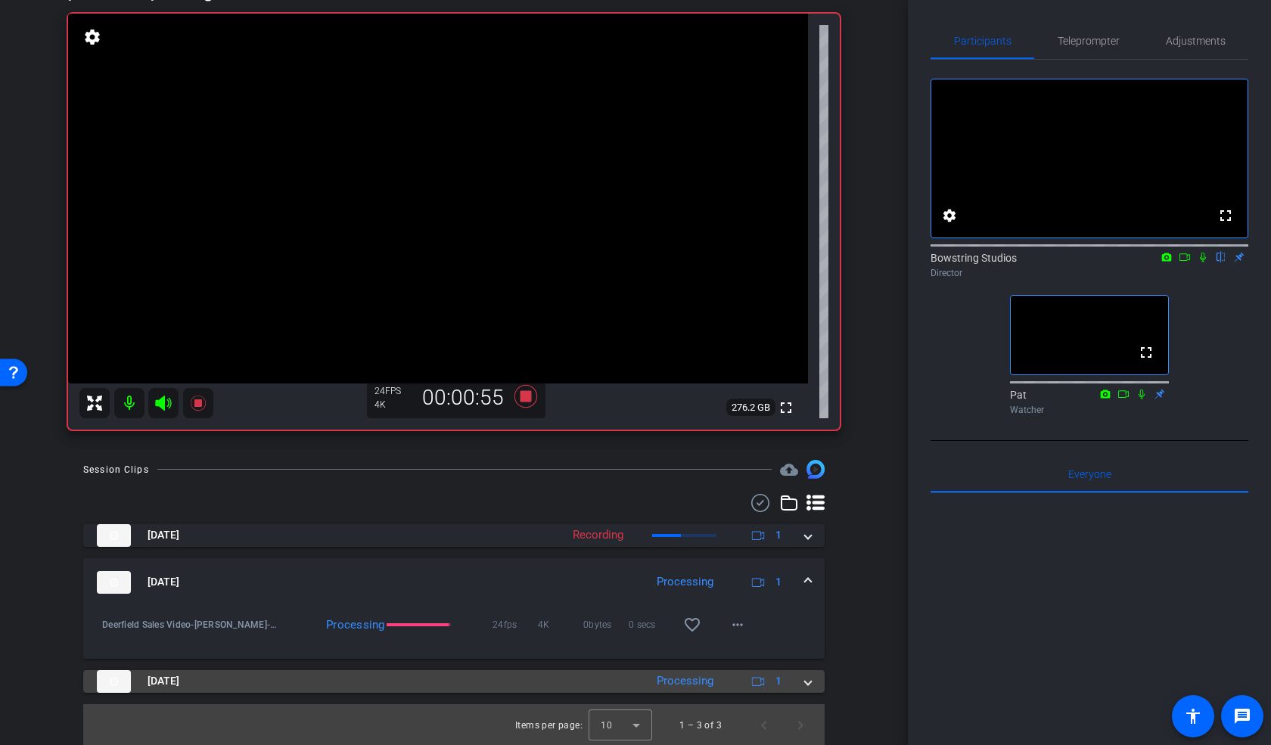
click at [809, 682] on span at bounding box center [808, 681] width 6 height 16
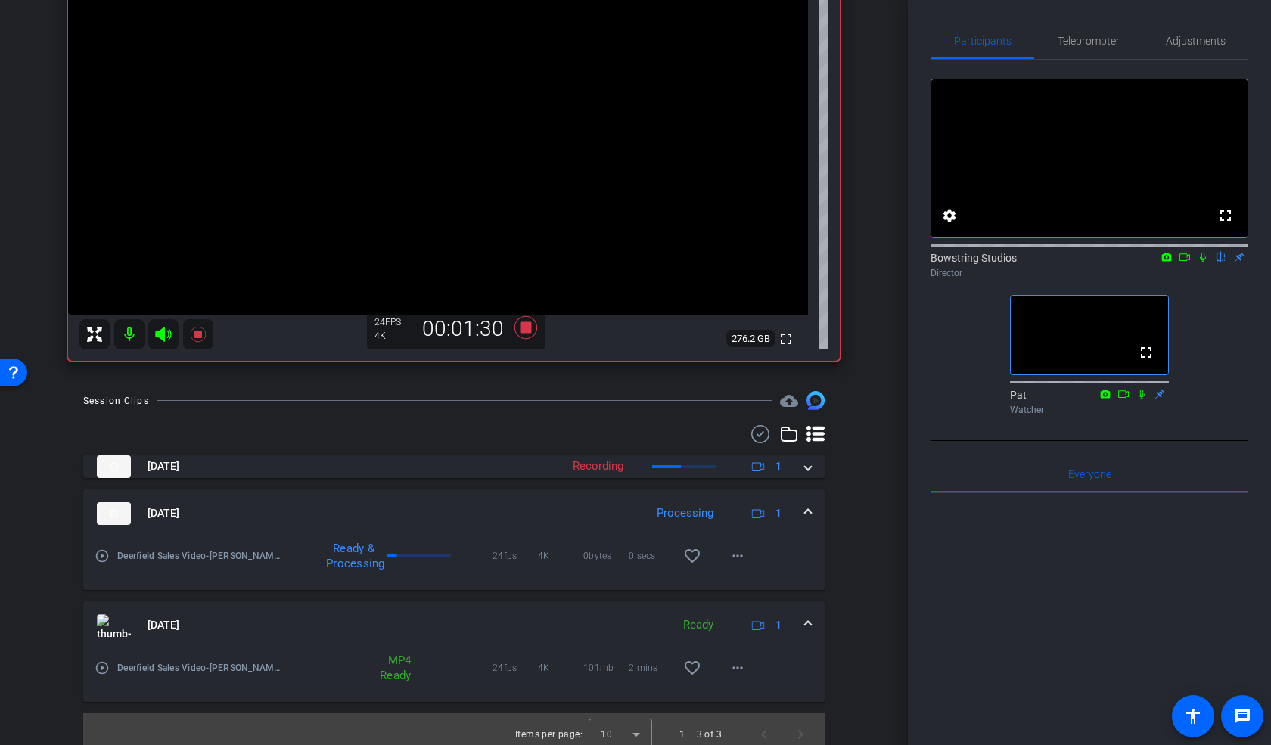
scroll to position [181, 0]
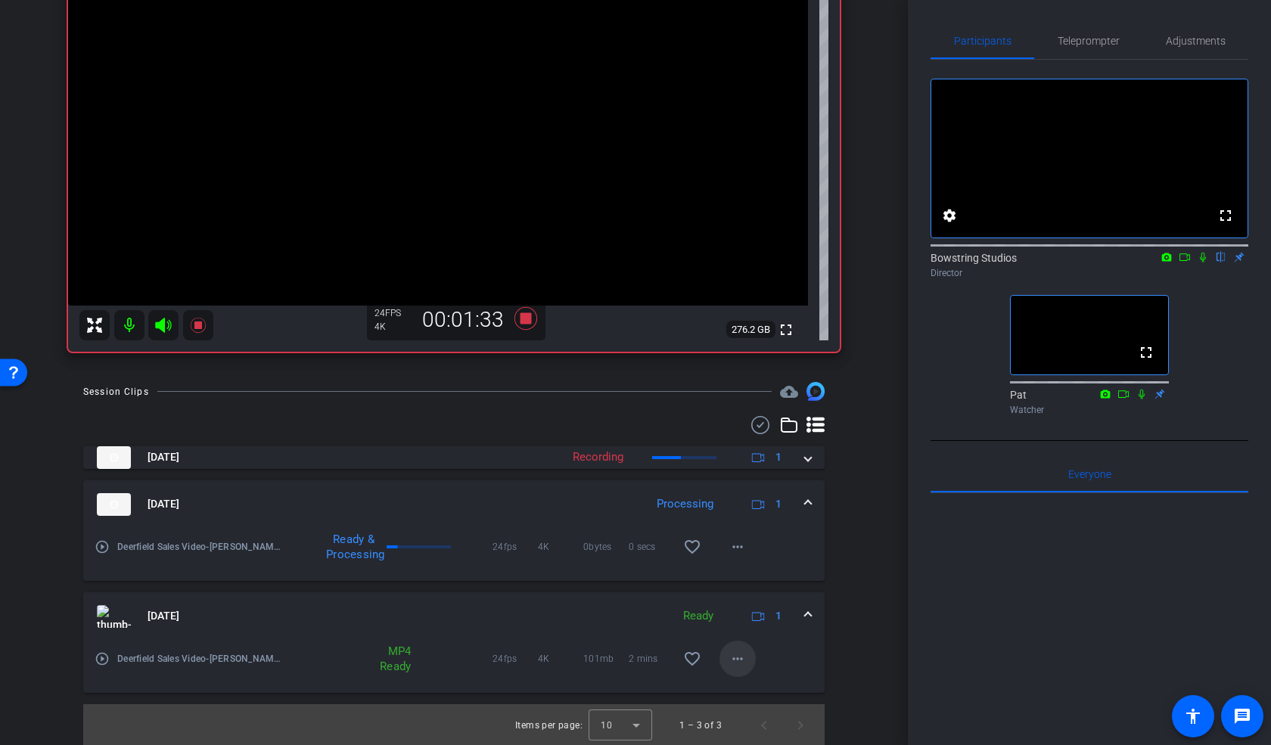
click at [734, 661] on mat-icon "more_horiz" at bounding box center [738, 659] width 18 height 18
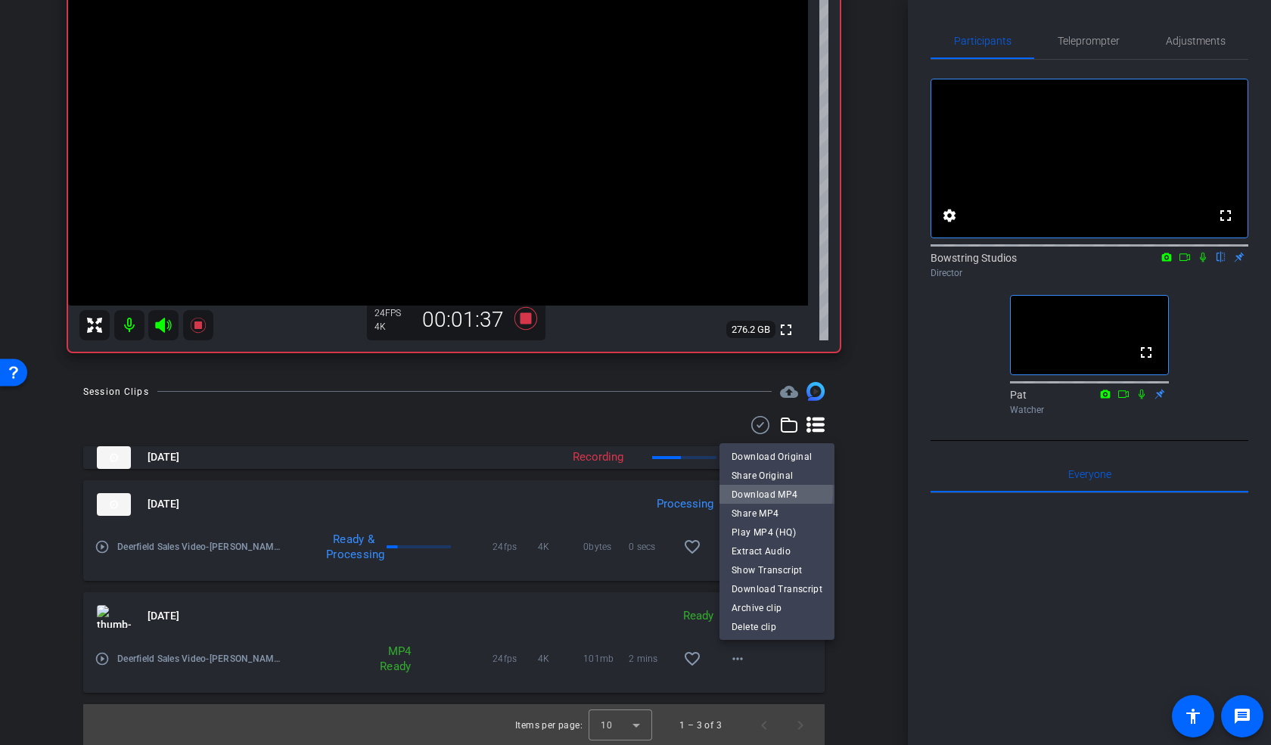
click at [754, 492] on span "Download MP4" at bounding box center [777, 494] width 91 height 18
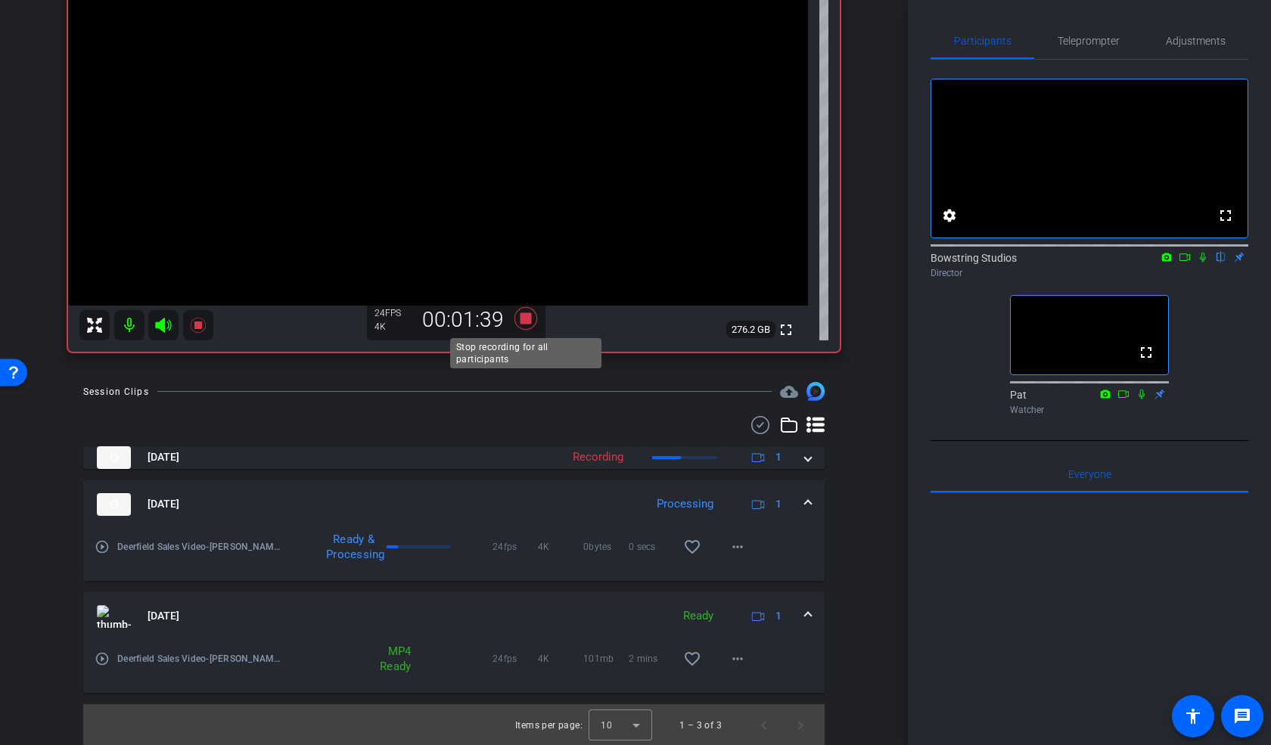
click at [523, 319] on icon at bounding box center [526, 318] width 23 height 23
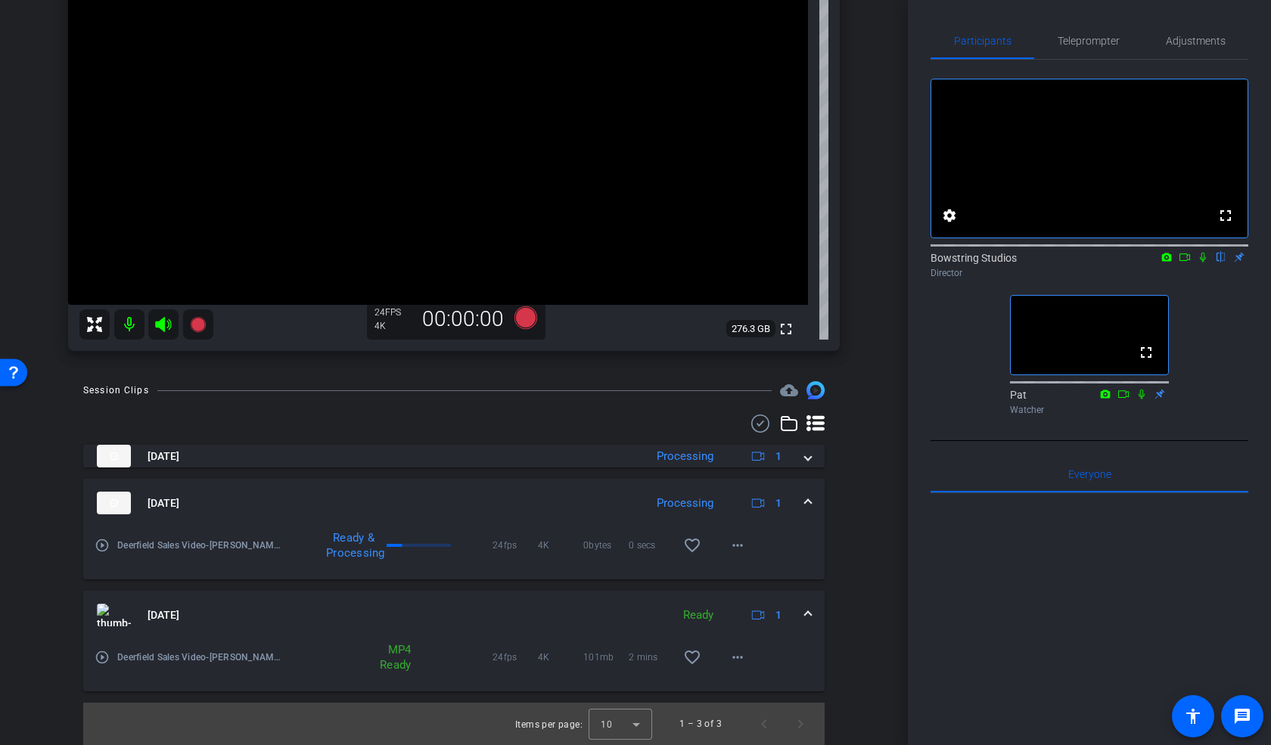
scroll to position [31, 0]
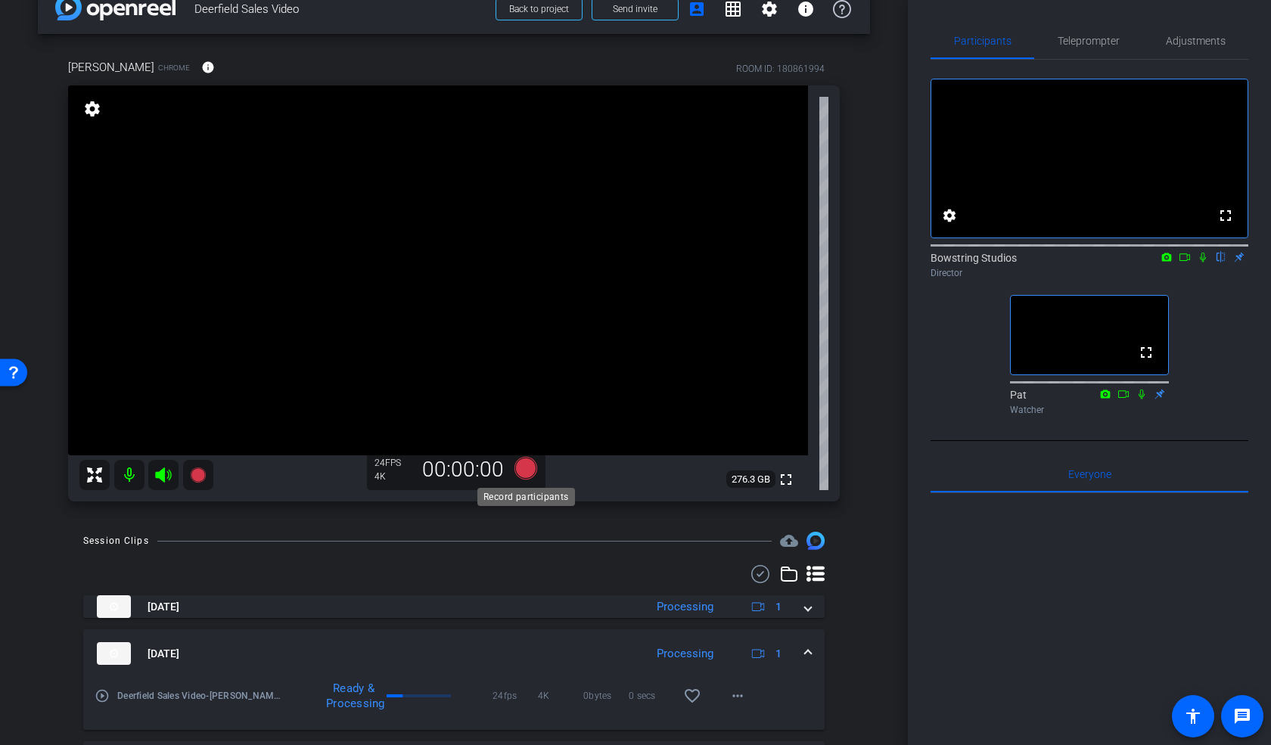
click at [522, 473] on icon at bounding box center [526, 468] width 23 height 23
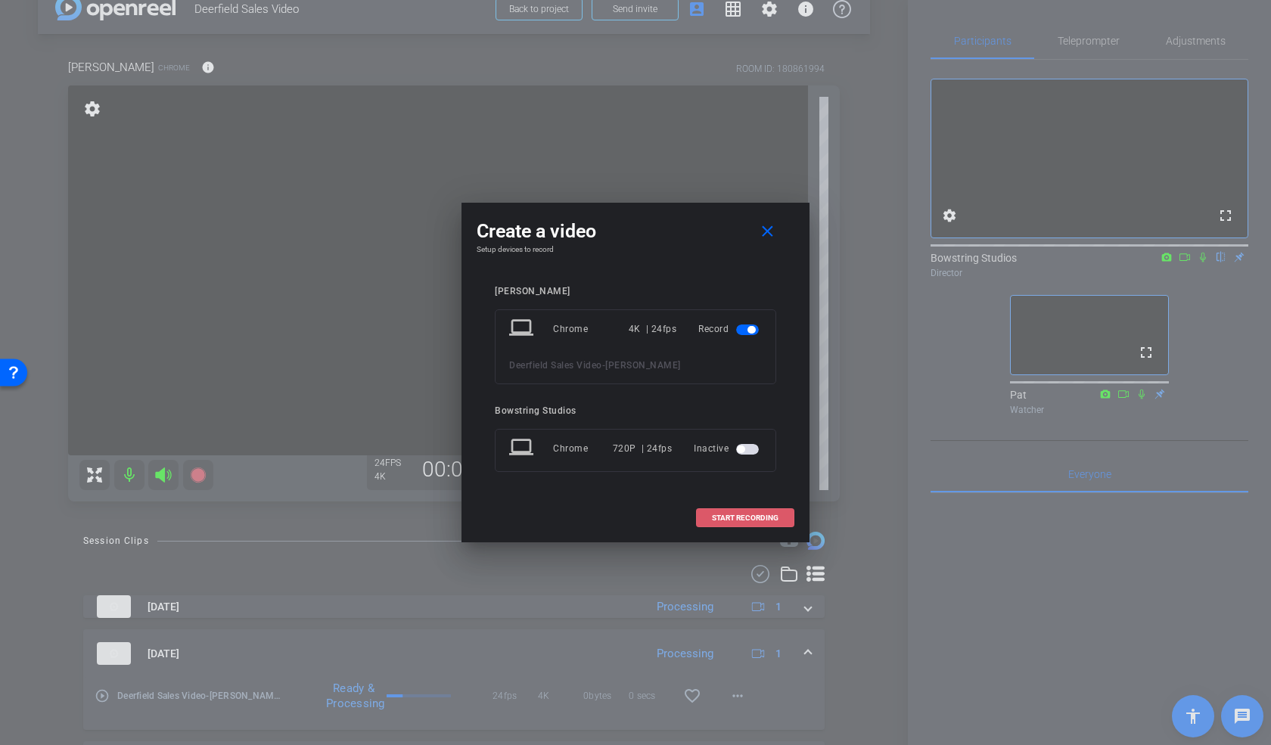
click at [751, 520] on span "START RECORDING" at bounding box center [745, 519] width 67 height 8
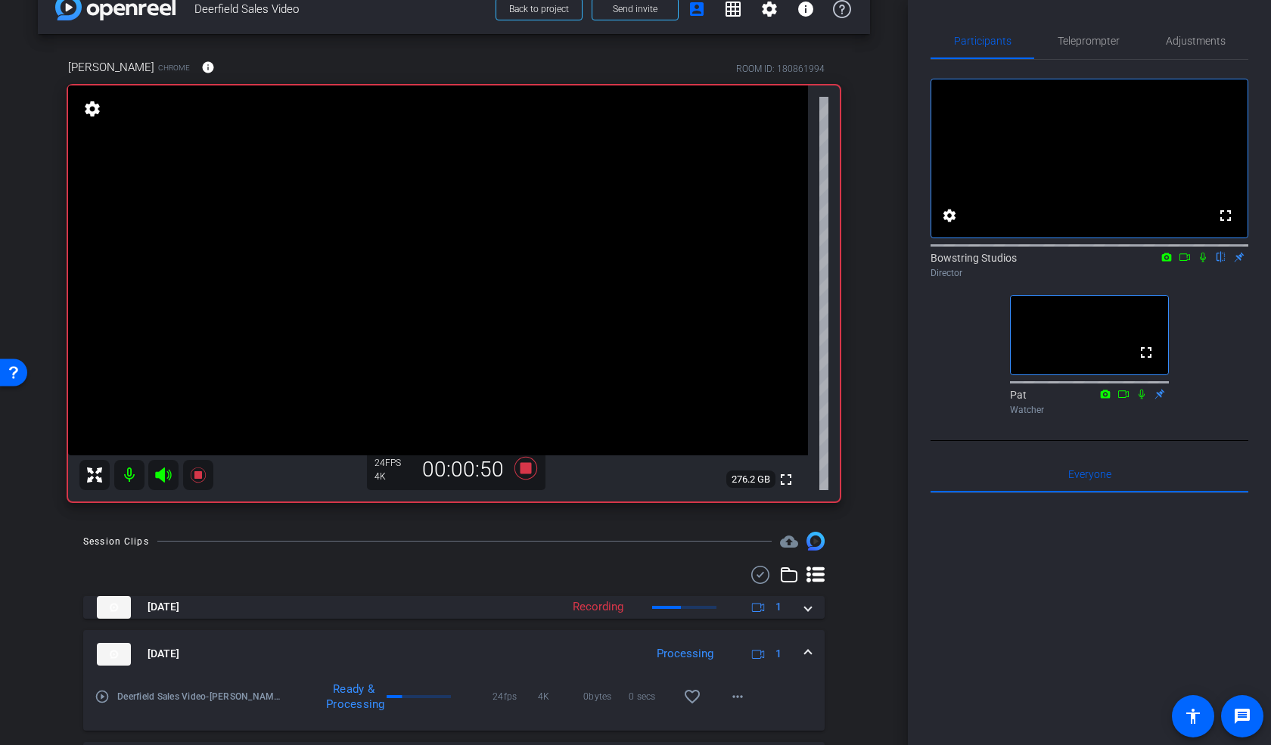
click at [525, 467] on icon at bounding box center [526, 468] width 23 height 23
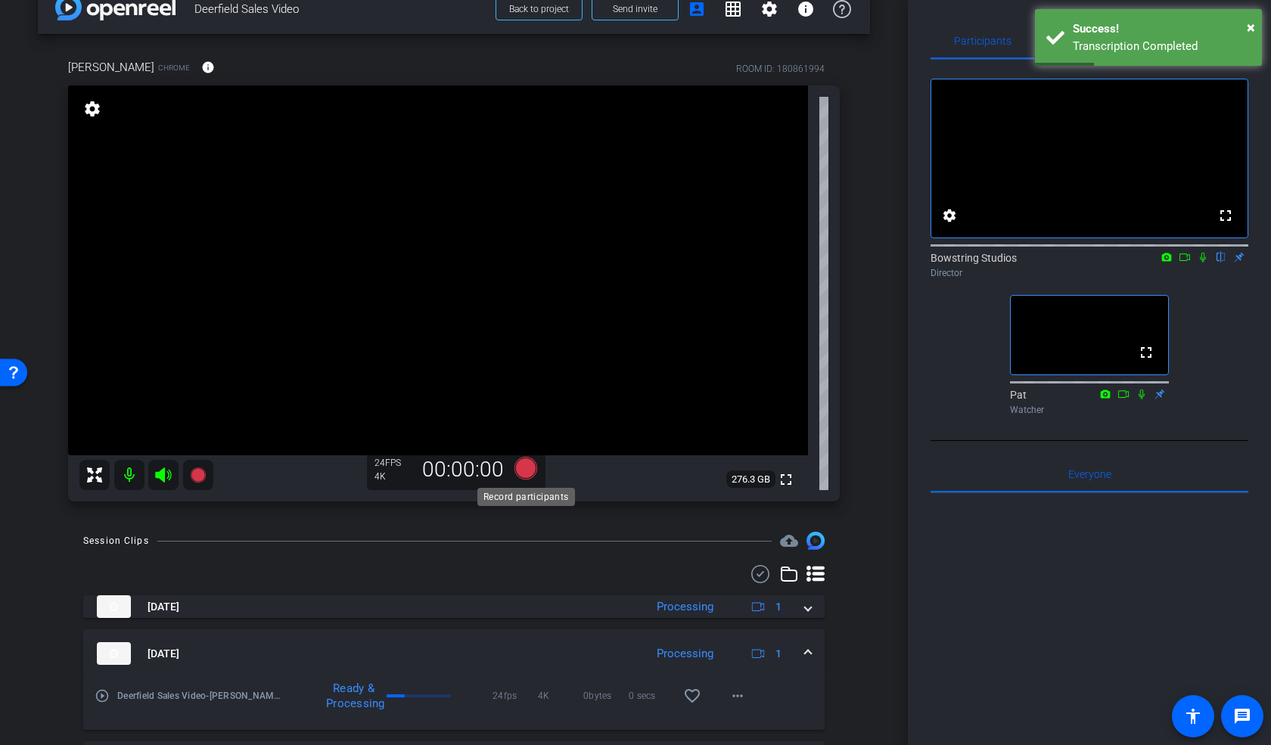
click at [533, 459] on icon at bounding box center [526, 468] width 36 height 27
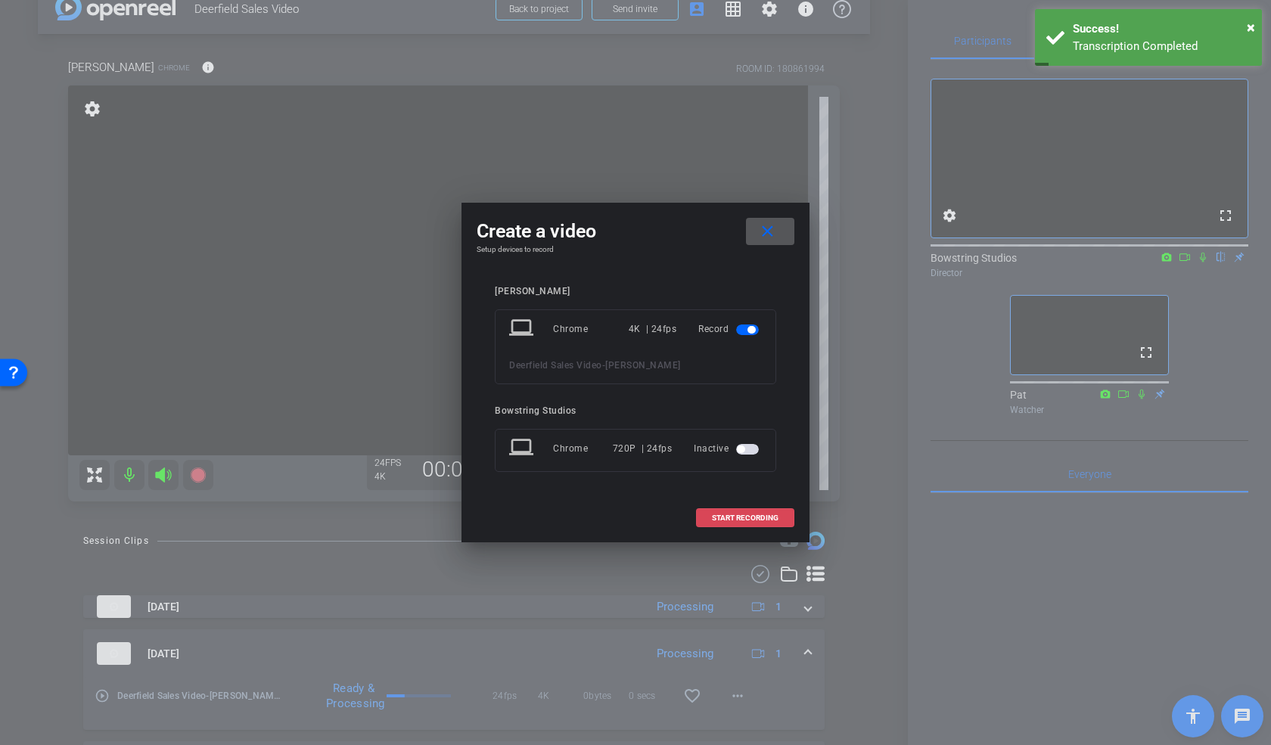
click at [737, 515] on span "START RECORDING" at bounding box center [745, 519] width 67 height 8
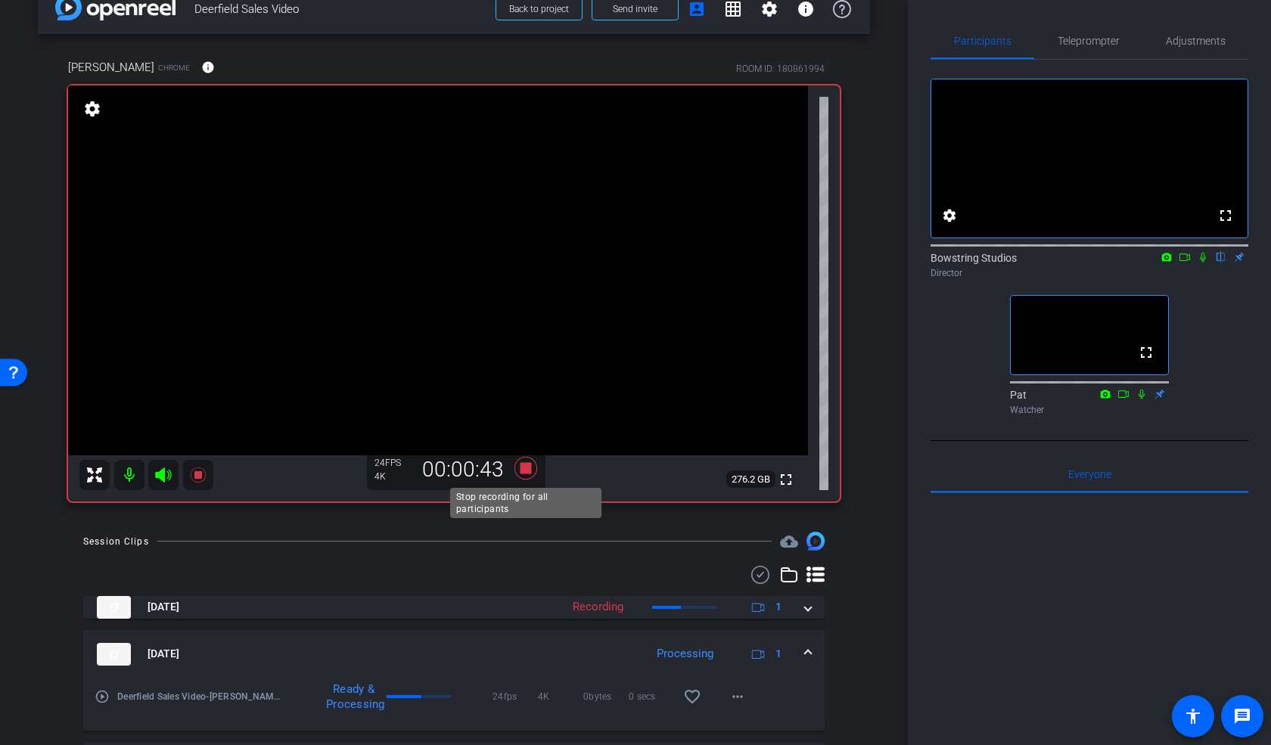
click at [525, 469] on icon at bounding box center [526, 468] width 23 height 23
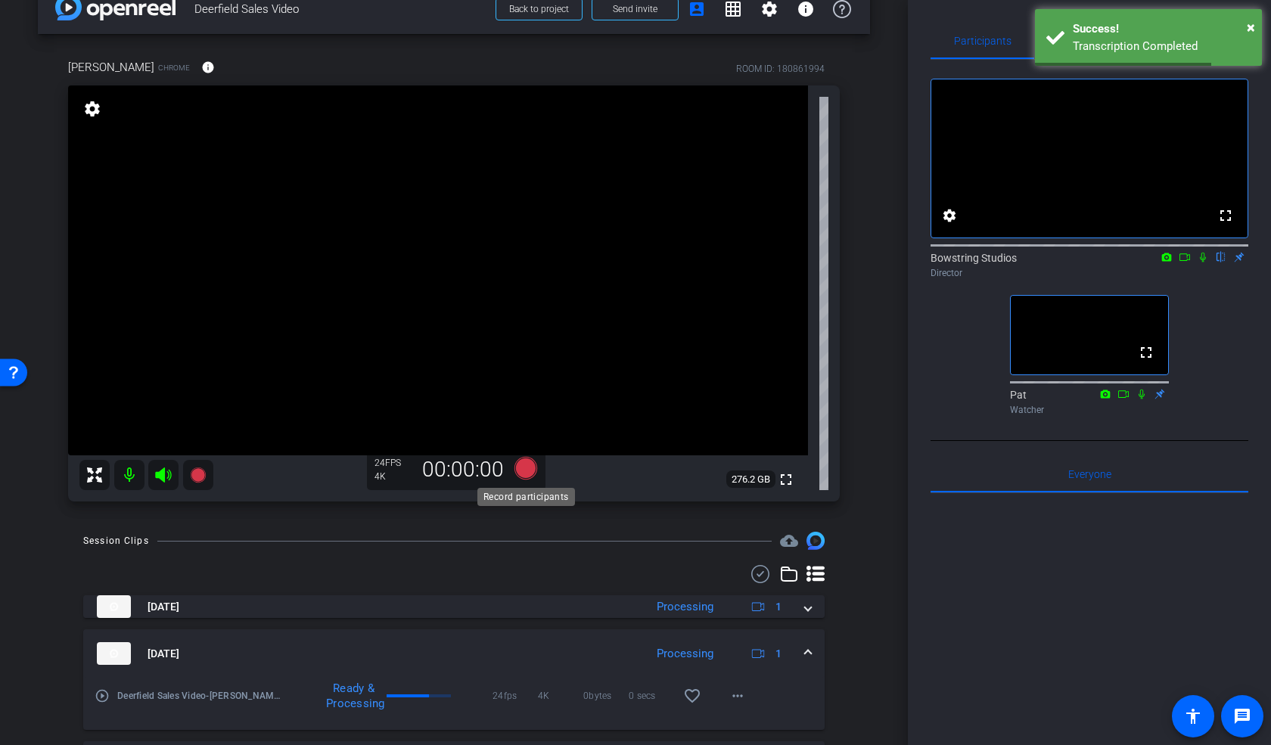
click at [527, 471] on icon at bounding box center [526, 468] width 23 height 23
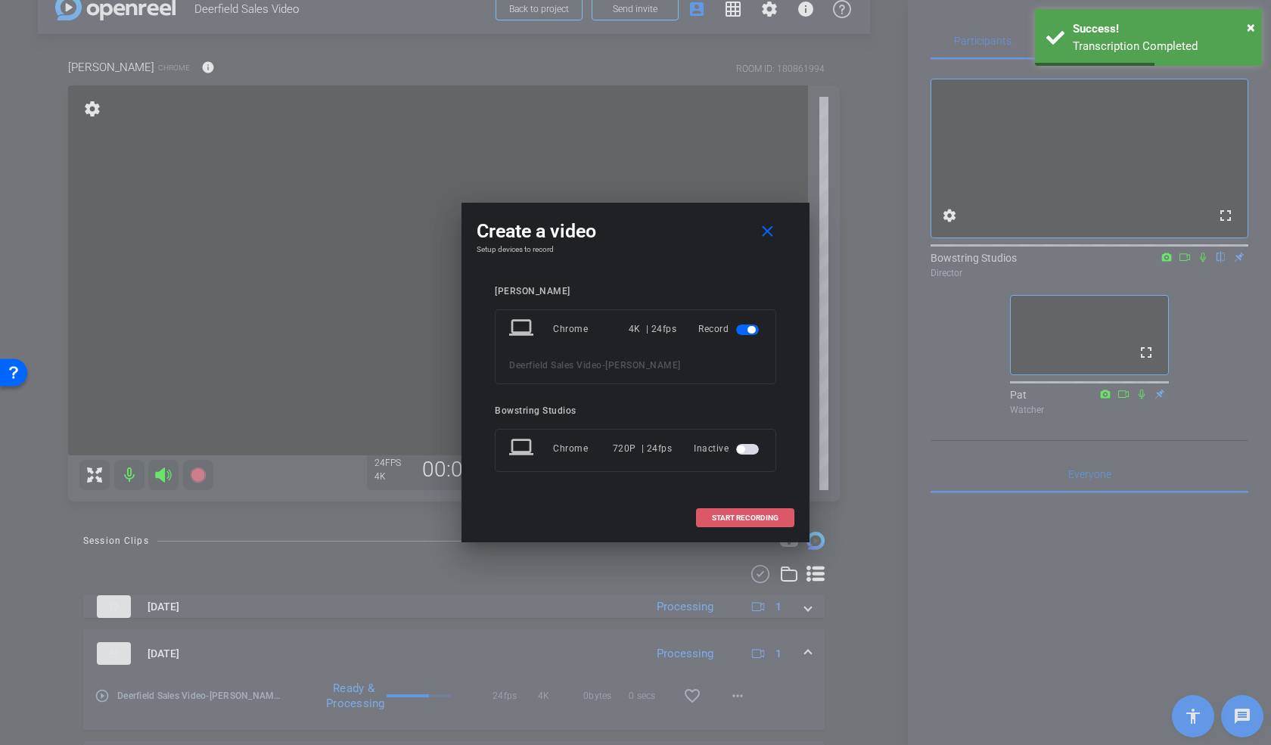
click at [733, 518] on span "START RECORDING" at bounding box center [745, 519] width 67 height 8
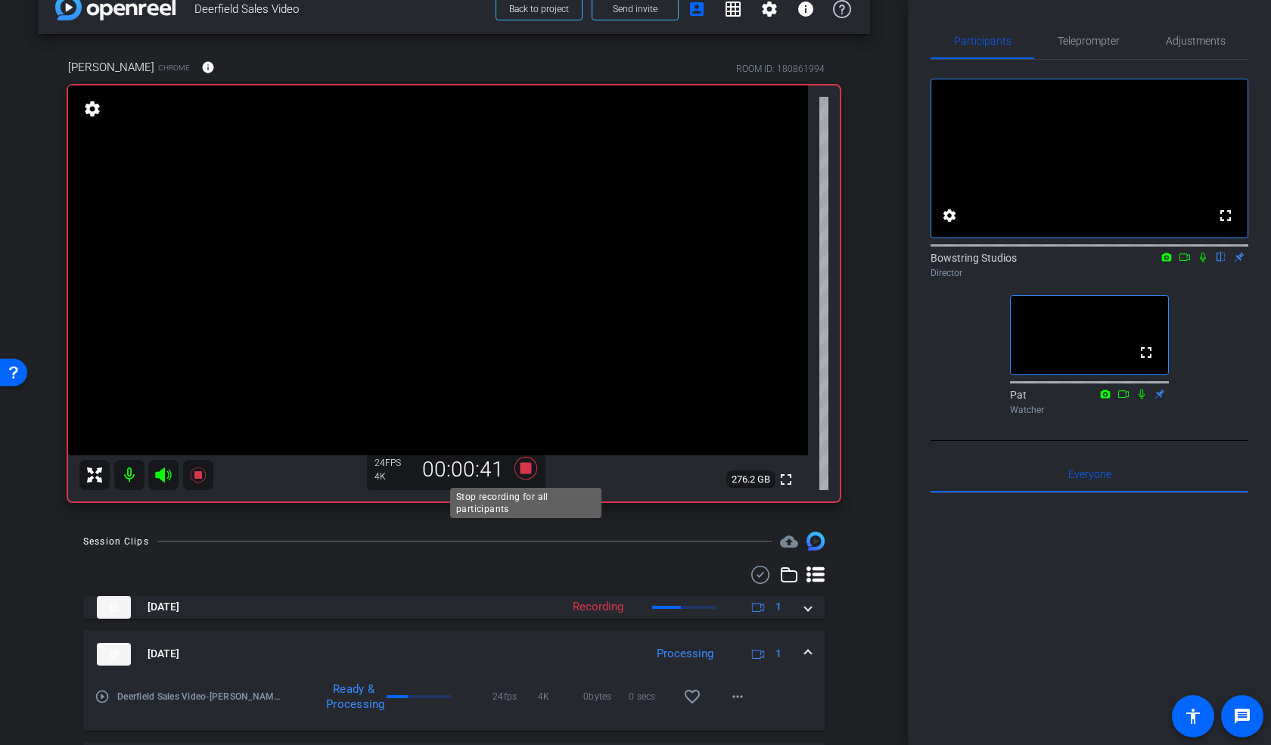
click at [527, 462] on icon at bounding box center [526, 468] width 36 height 27
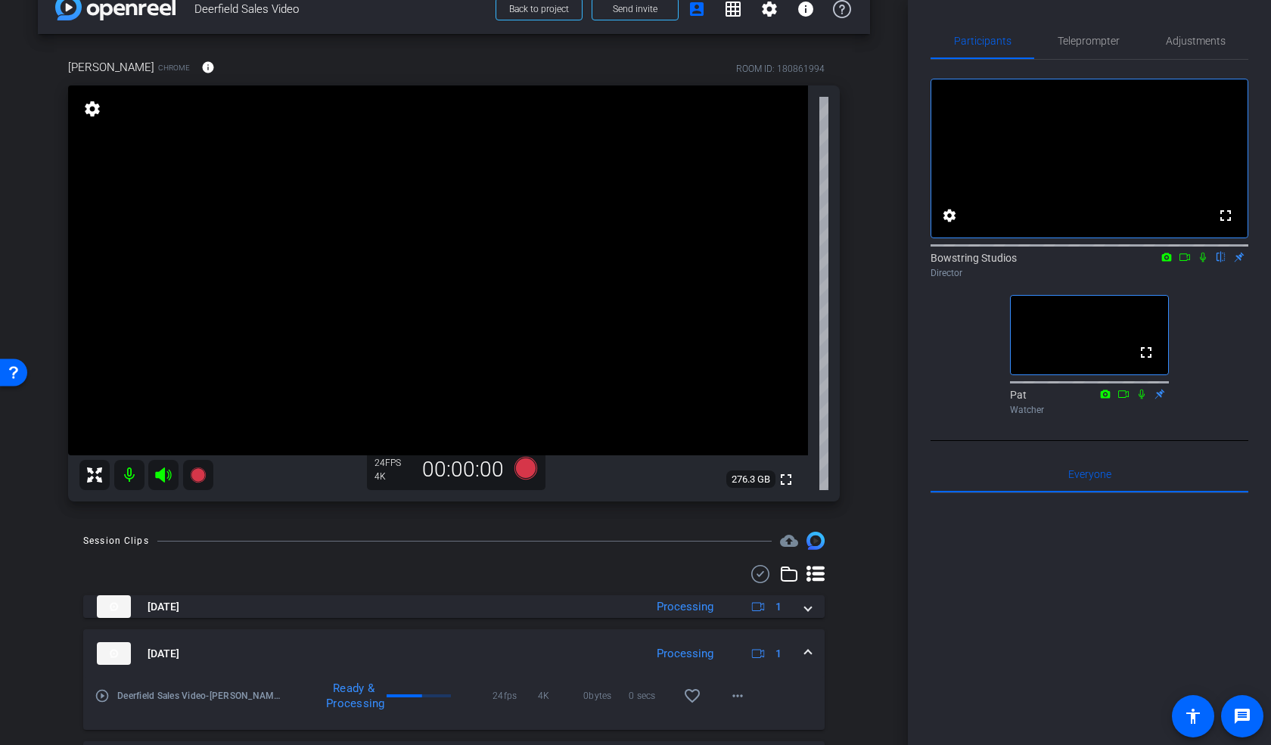
click at [1202, 263] on icon at bounding box center [1203, 258] width 6 height 10
click at [1204, 263] on icon at bounding box center [1203, 257] width 12 height 11
